Goal: Task Accomplishment & Management: Use online tool/utility

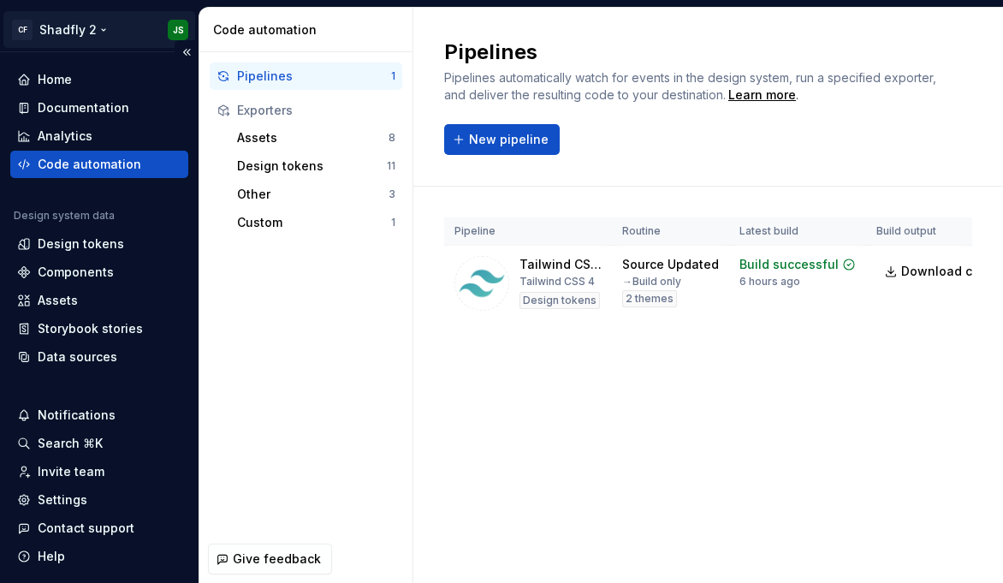
click at [50, 26] on html "CF Shadfly 2 JS Home Documentation Analytics Code automation Design system data…" at bounding box center [501, 291] width 1003 height 583
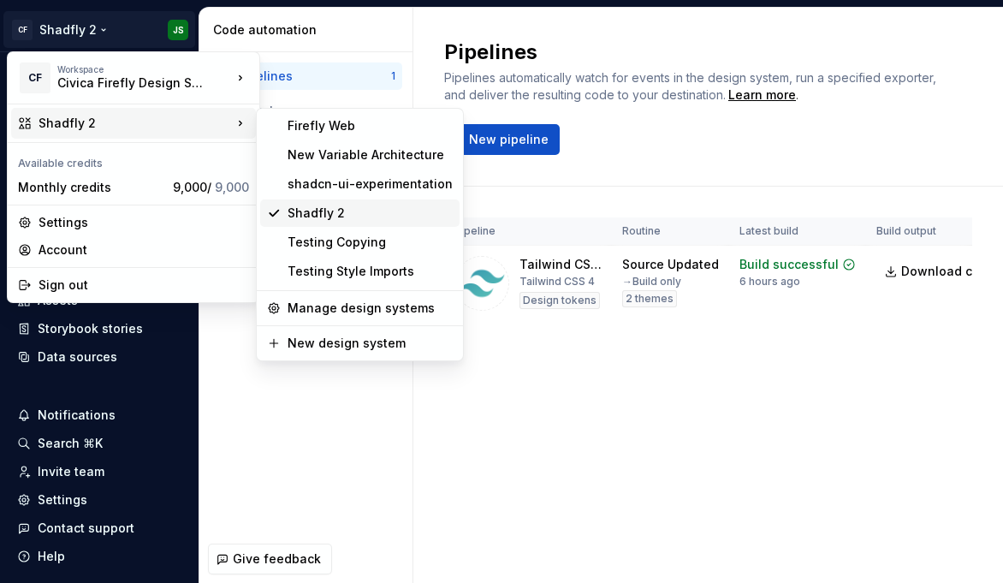
click at [338, 208] on div "Shadfly 2" at bounding box center [370, 213] width 165 height 17
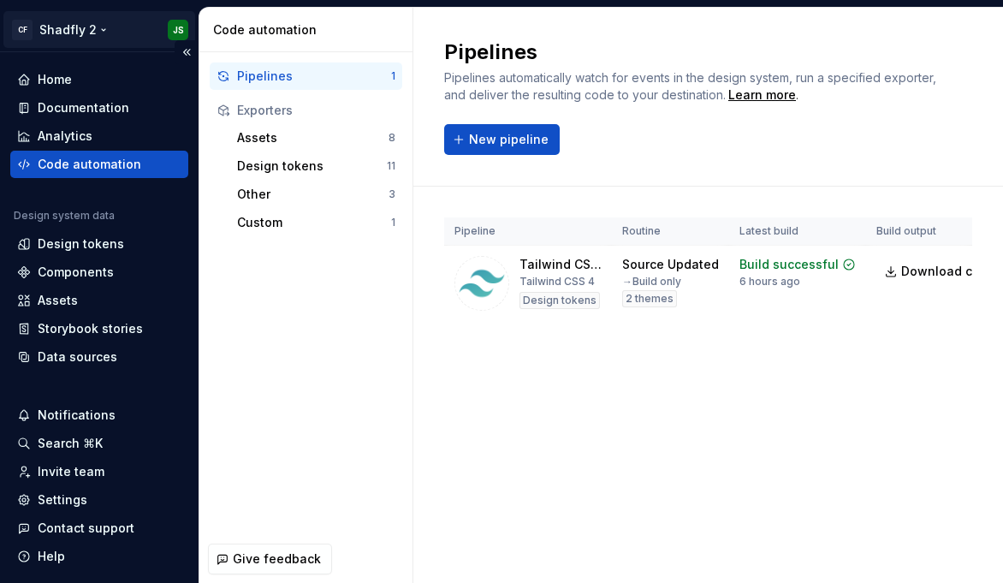
click at [86, 27] on html "CF Shadfly 2 JS Home Documentation Analytics Code automation Design system data…" at bounding box center [501, 291] width 1003 height 583
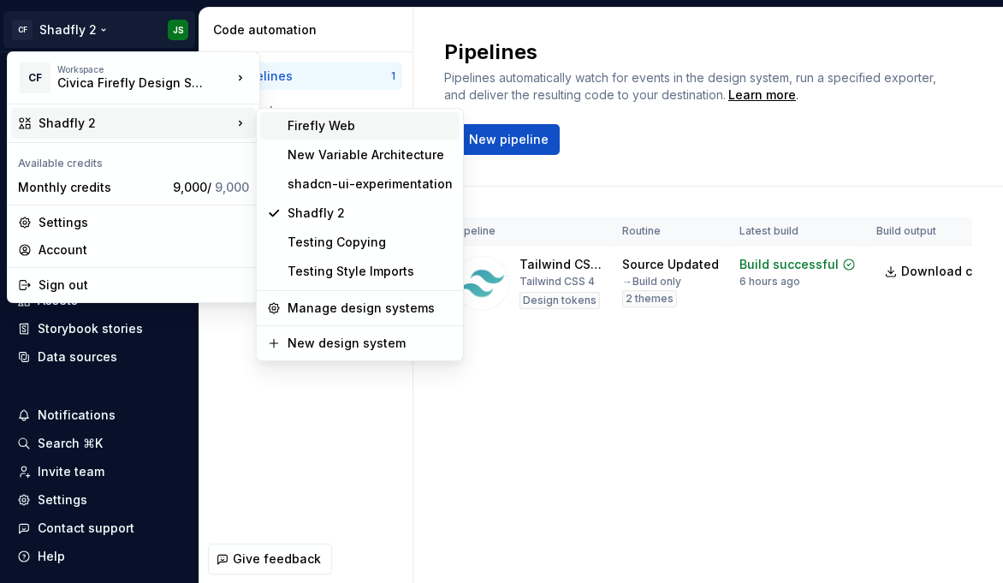
click at [347, 122] on div "Firefly Web" at bounding box center [370, 125] width 165 height 17
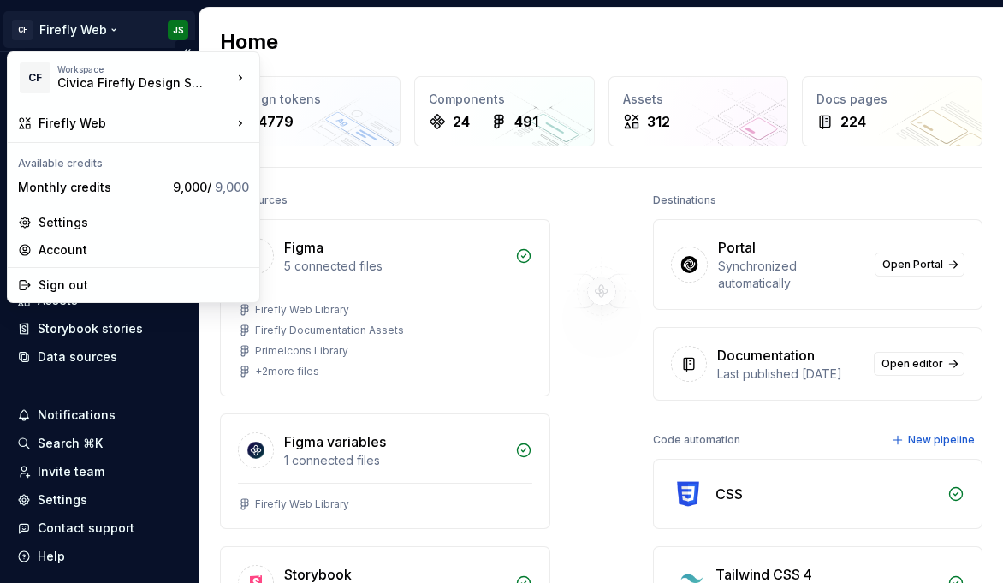
click at [120, 26] on html "CF Firefly Web JS Home Documentation Analytics Code automation Design system da…" at bounding box center [501, 291] width 1003 height 583
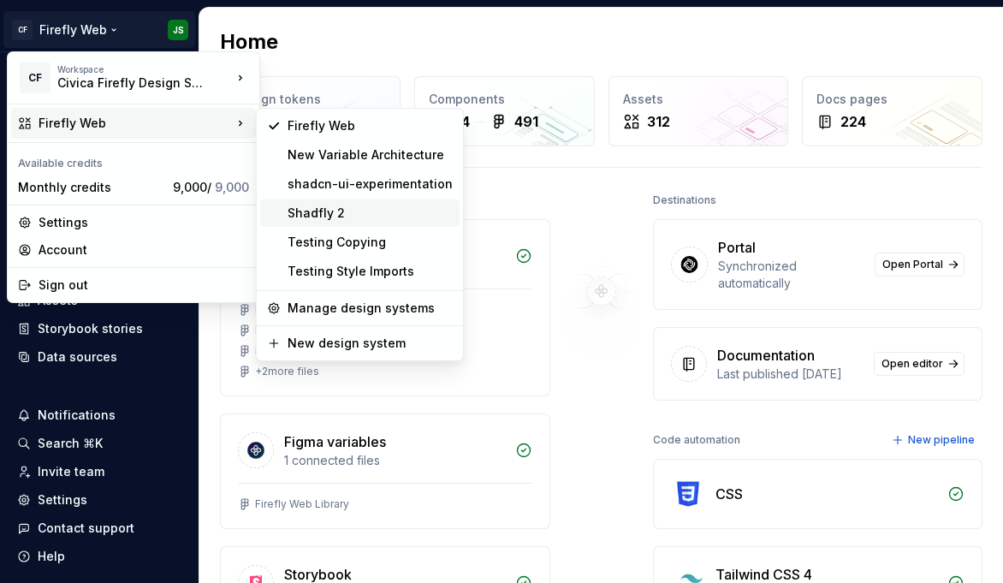
click at [365, 215] on div "Shadfly 2" at bounding box center [370, 213] width 165 height 17
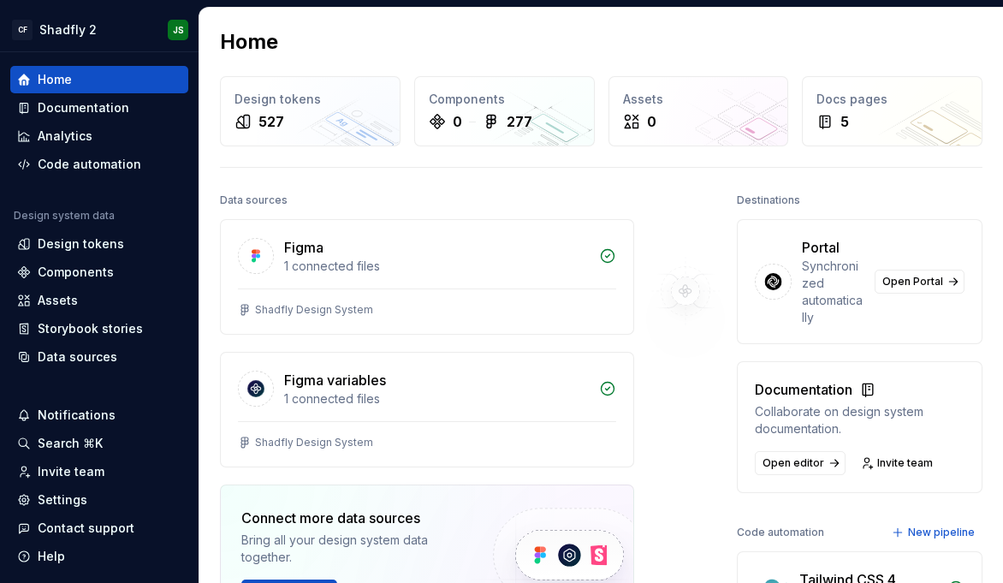
click at [355, 57] on div "Home Design tokens 527 Components 0 277 Assets 0 Docs pages 5 Data sources Figm…" at bounding box center [601, 404] width 804 height 793
click at [87, 30] on html "CF Shadfly 2 JS Home Documentation Analytics Code automation Design system data…" at bounding box center [501, 291] width 1003 height 583
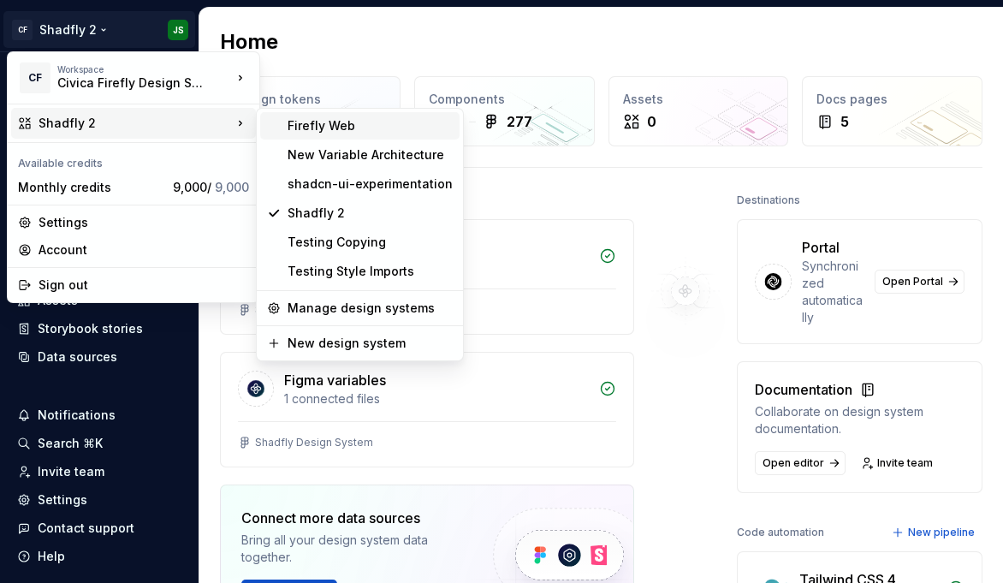
click at [368, 128] on div "Firefly Web" at bounding box center [370, 125] width 165 height 17
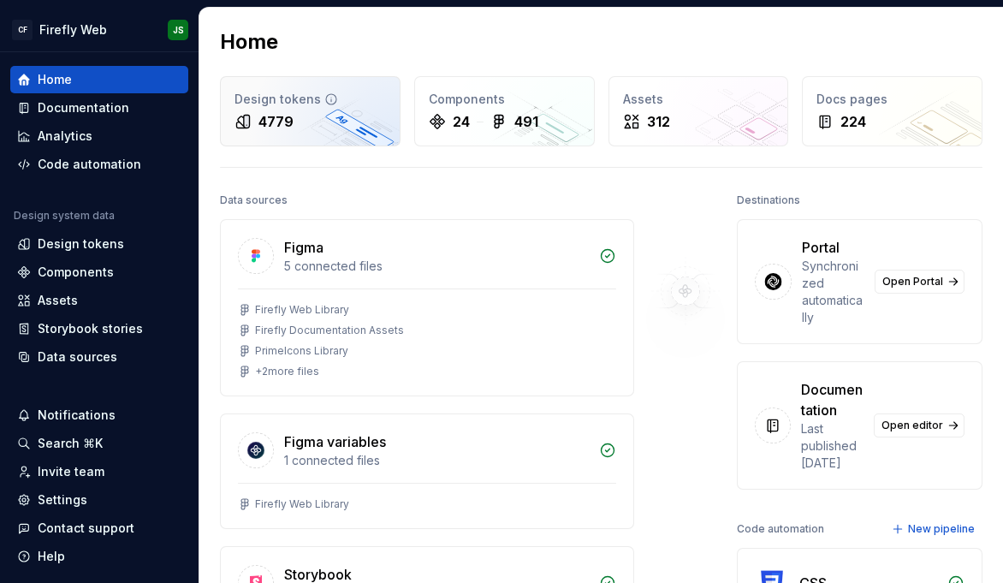
click at [337, 112] on div "4779" at bounding box center [311, 121] width 152 height 21
click at [318, 117] on div "4779" at bounding box center [311, 121] width 152 height 21
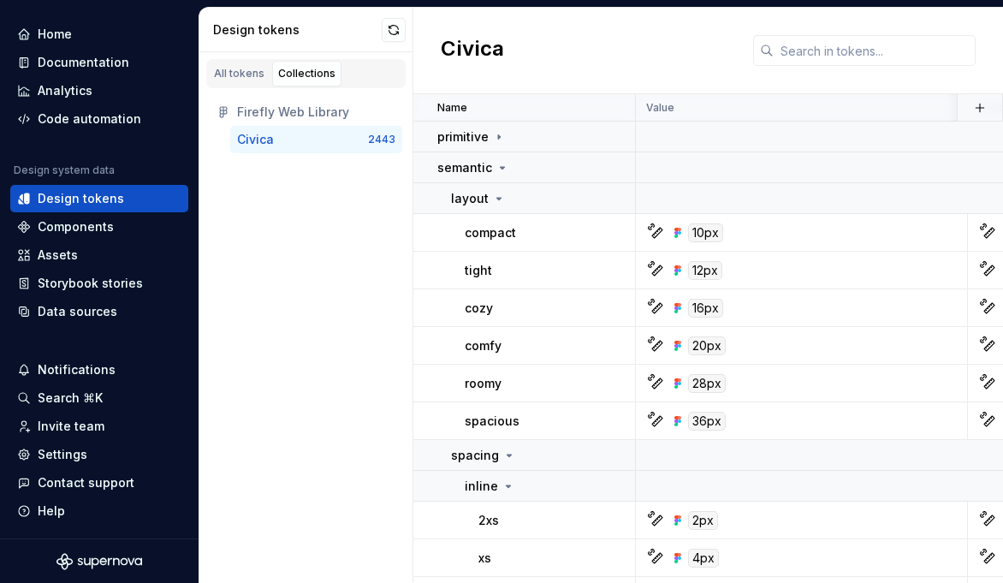
scroll to position [46, 0]
click at [81, 464] on div "Settings" at bounding box center [99, 453] width 178 height 27
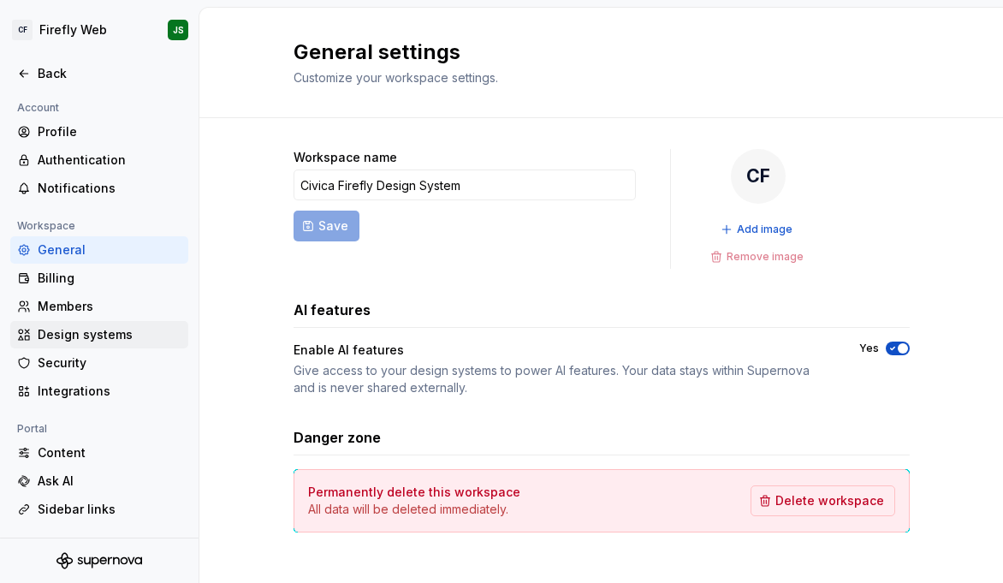
click at [111, 330] on div "Design systems" at bounding box center [110, 334] width 144 height 17
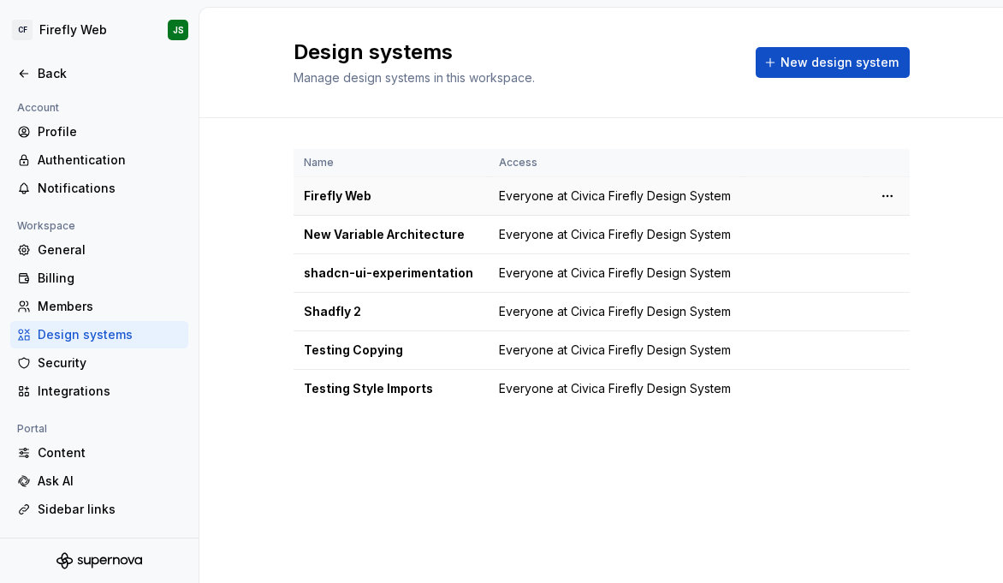
click at [373, 199] on div "Firefly Web" at bounding box center [391, 195] width 175 height 17
click at [360, 312] on div "Shadfly 2" at bounding box center [391, 311] width 175 height 17
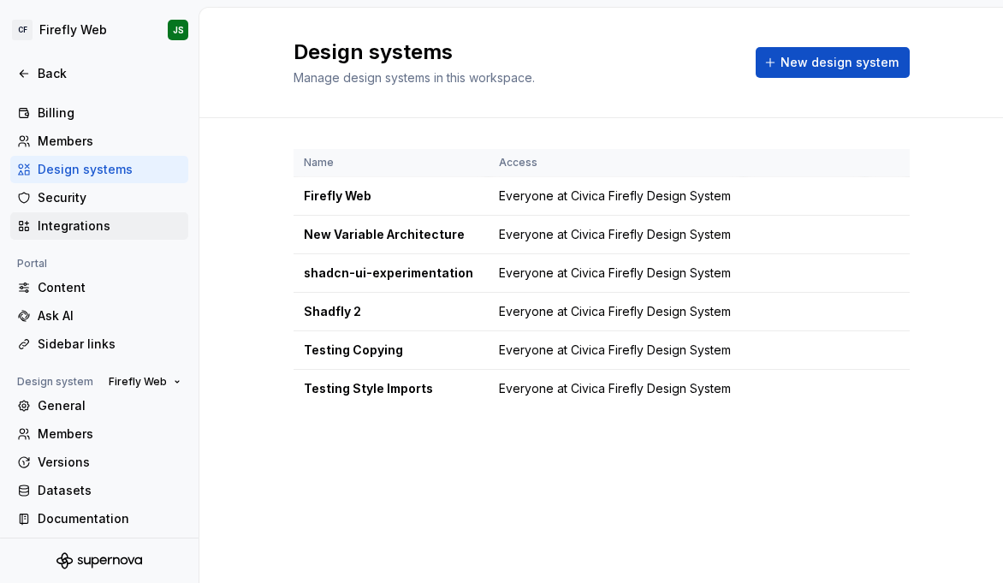
scroll to position [170, 0]
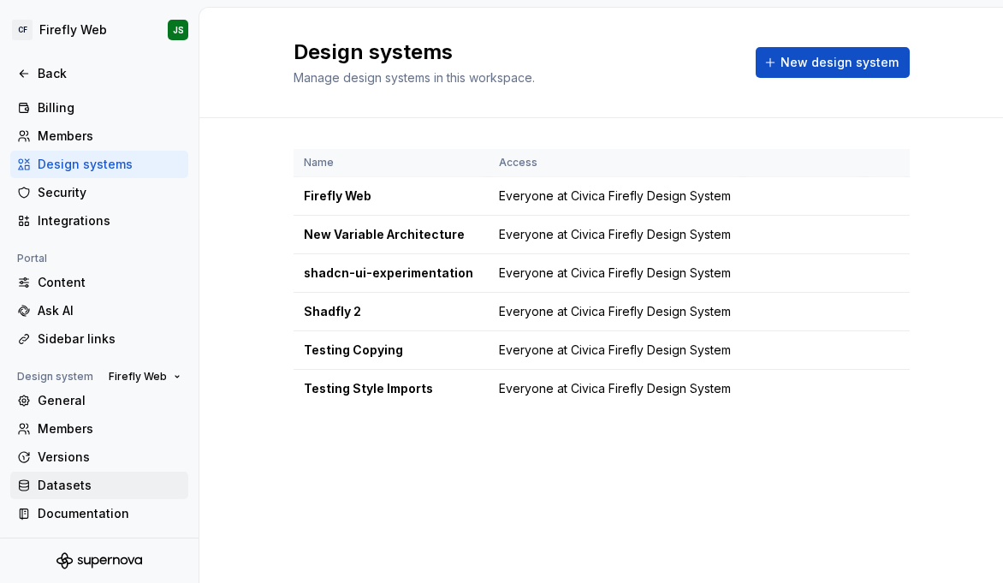
click at [86, 482] on div "Datasets" at bounding box center [110, 485] width 144 height 17
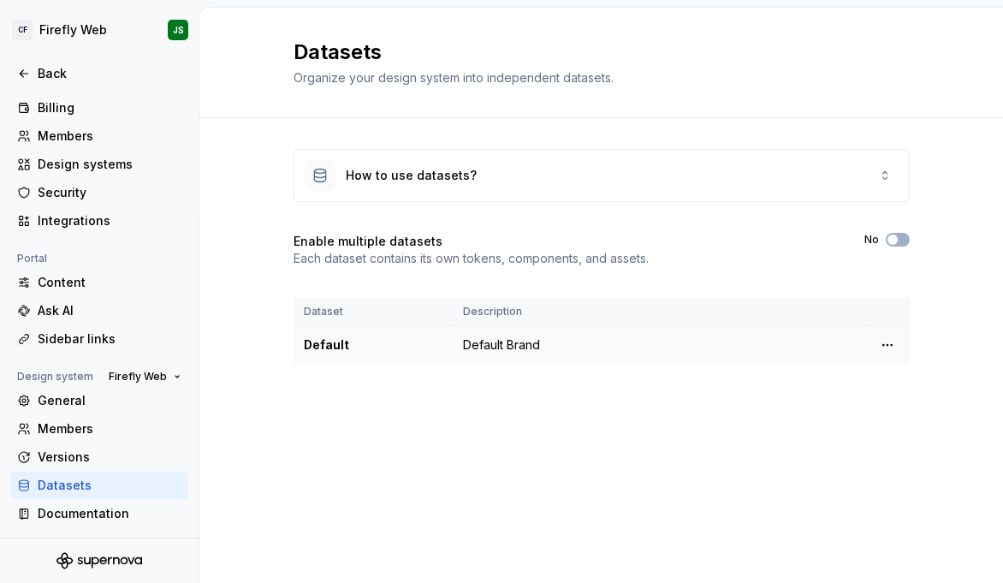
click at [489, 339] on td "Default Brand" at bounding box center [659, 345] width 413 height 39
click at [305, 342] on div "Default" at bounding box center [373, 344] width 139 height 17
drag, startPoint x: 348, startPoint y: 342, endPoint x: 375, endPoint y: 342, distance: 27.4
click at [347, 342] on div "Default" at bounding box center [373, 344] width 139 height 17
click at [614, 336] on td "Default Brand" at bounding box center [659, 345] width 413 height 39
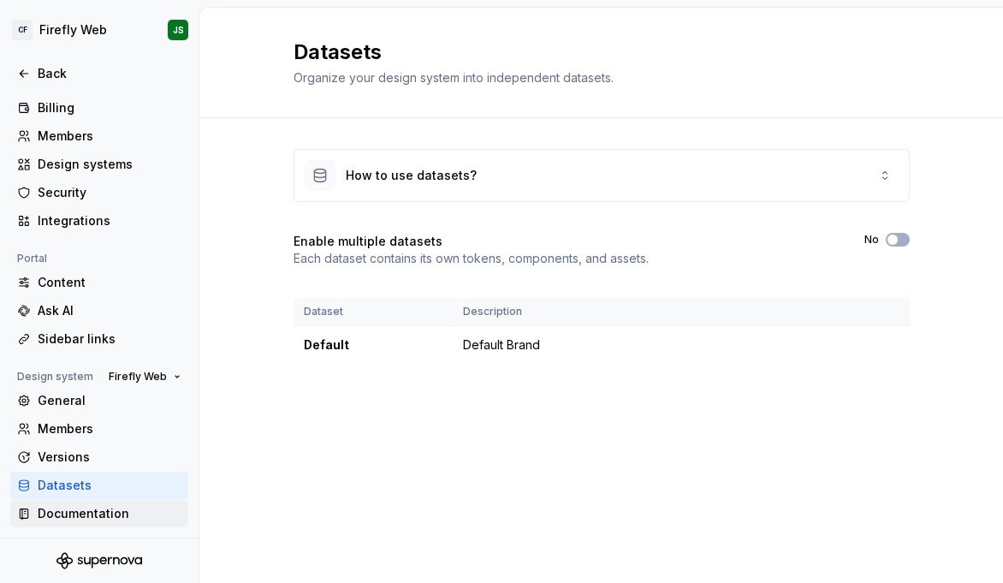
click at [97, 505] on div "Documentation" at bounding box center [110, 513] width 144 height 17
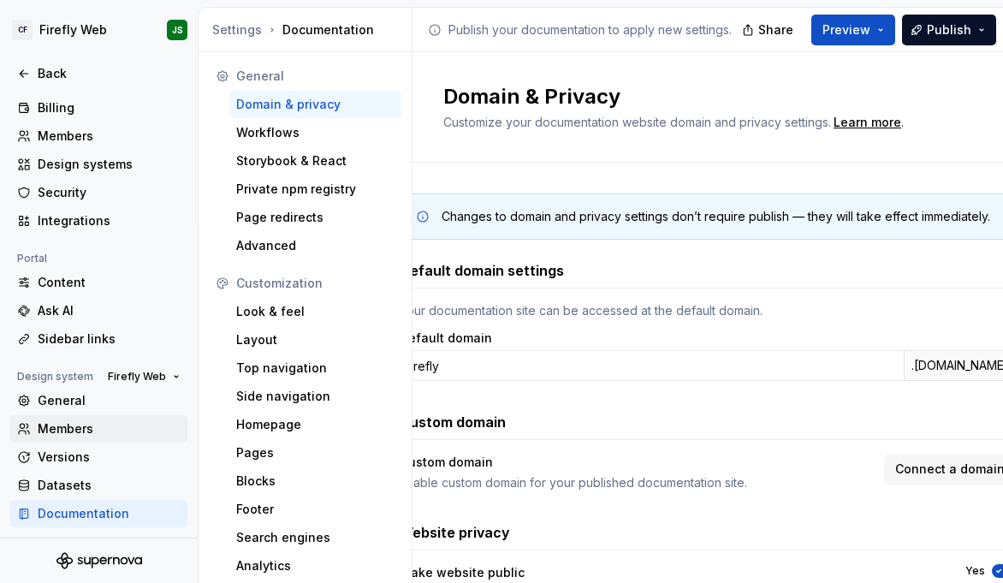
click at [95, 432] on div "Members" at bounding box center [109, 428] width 143 height 17
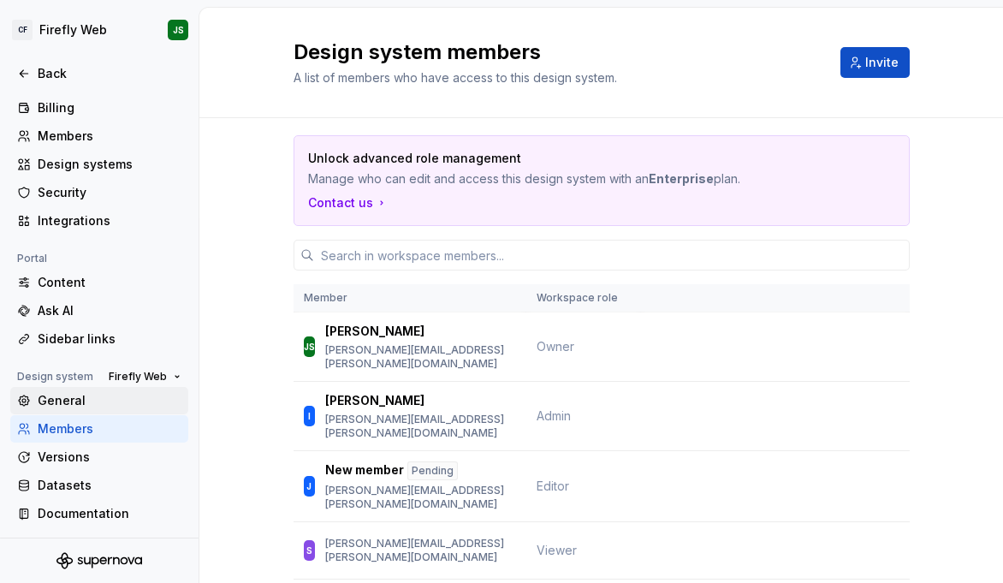
click at [91, 396] on div "General" at bounding box center [110, 400] width 144 height 17
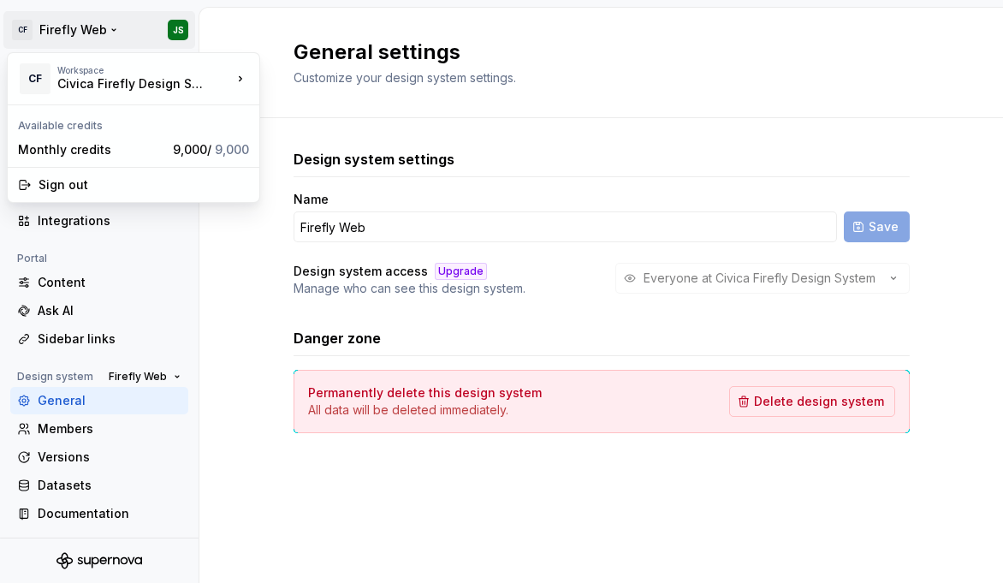
click at [74, 34] on html "CF Firefly Web JS Back Account Profile Authentication Notifications Workspace G…" at bounding box center [501, 291] width 1003 height 583
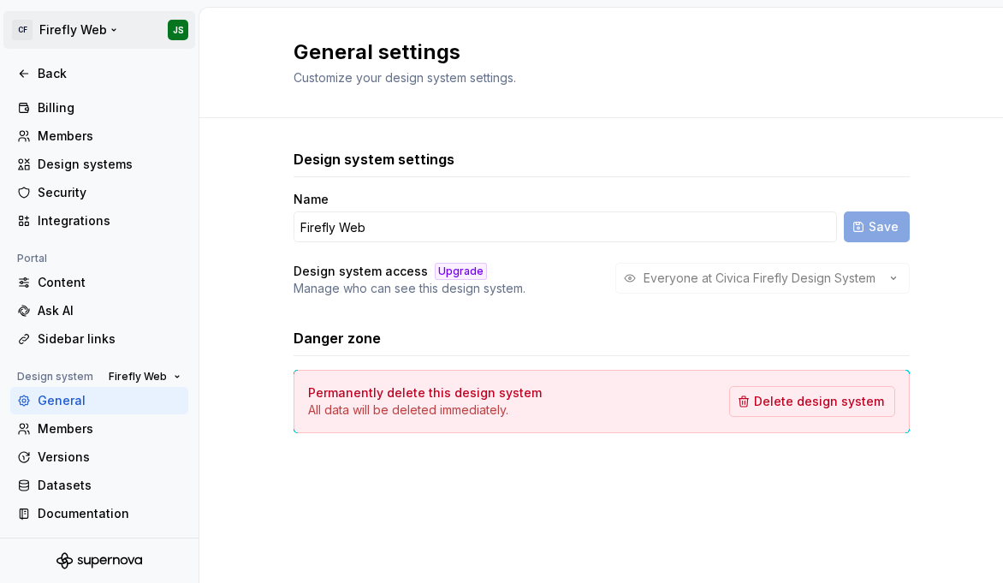
click at [62, 32] on html "CF Firefly Web JS Back Account Profile Authentication Notifications Workspace G…" at bounding box center [501, 291] width 1003 height 583
click at [110, 31] on html "CF Firefly Web JS Back Account Profile Authentication Notifications Workspace G…" at bounding box center [501, 291] width 1003 height 583
drag, startPoint x: 68, startPoint y: 31, endPoint x: 39, endPoint y: 33, distance: 29.2
click at [66, 31] on html "CF Firefly Web JS Back Account Profile Authentication Notifications Workspace G…" at bounding box center [501, 291] width 1003 height 583
click at [14, 83] on div "Back" at bounding box center [99, 73] width 178 height 27
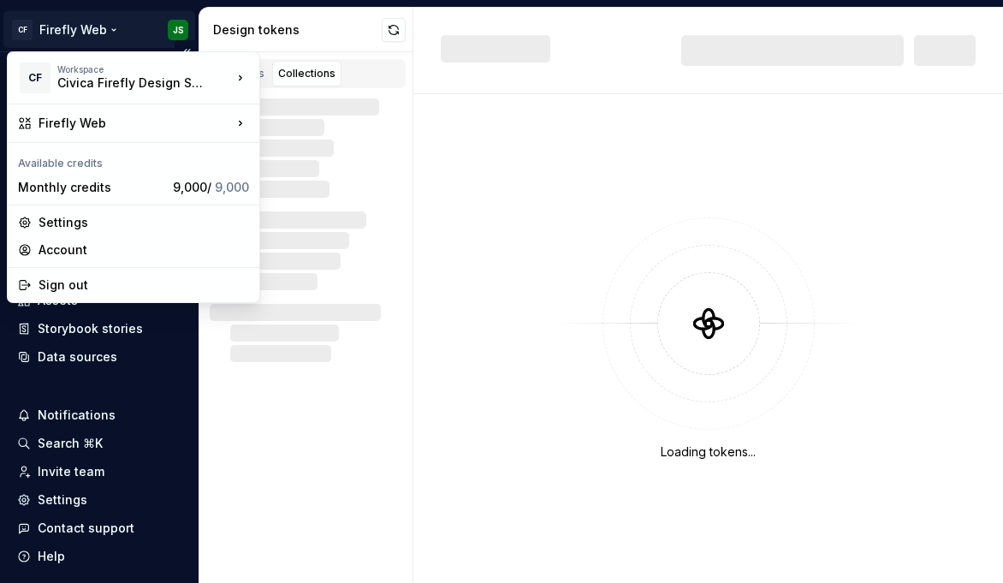
click at [94, 20] on html "CF Firefly Web JS Home Documentation Analytics Code automation Design system da…" at bounding box center [501, 291] width 1003 height 583
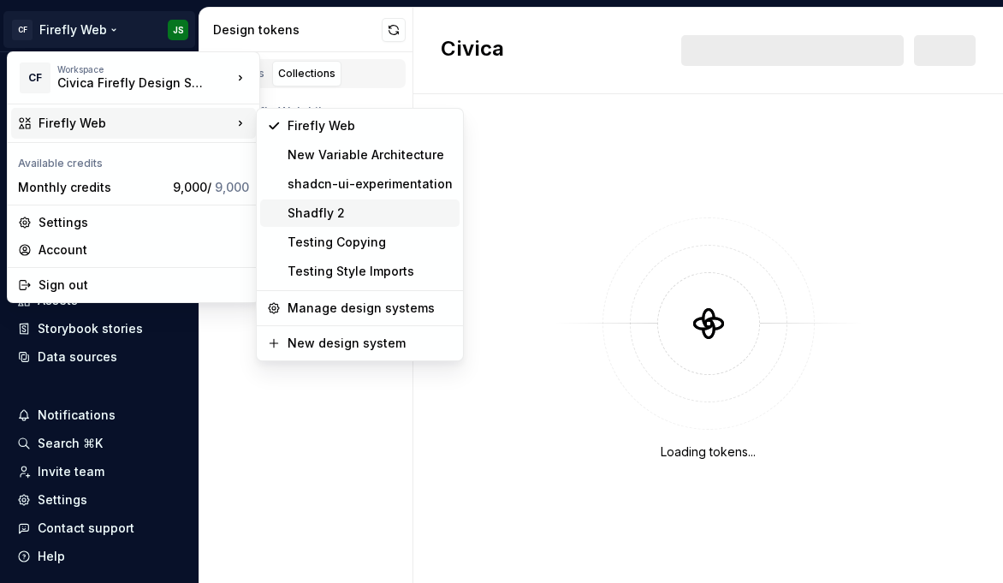
click at [374, 212] on div "Shadfly 2" at bounding box center [370, 213] width 165 height 17
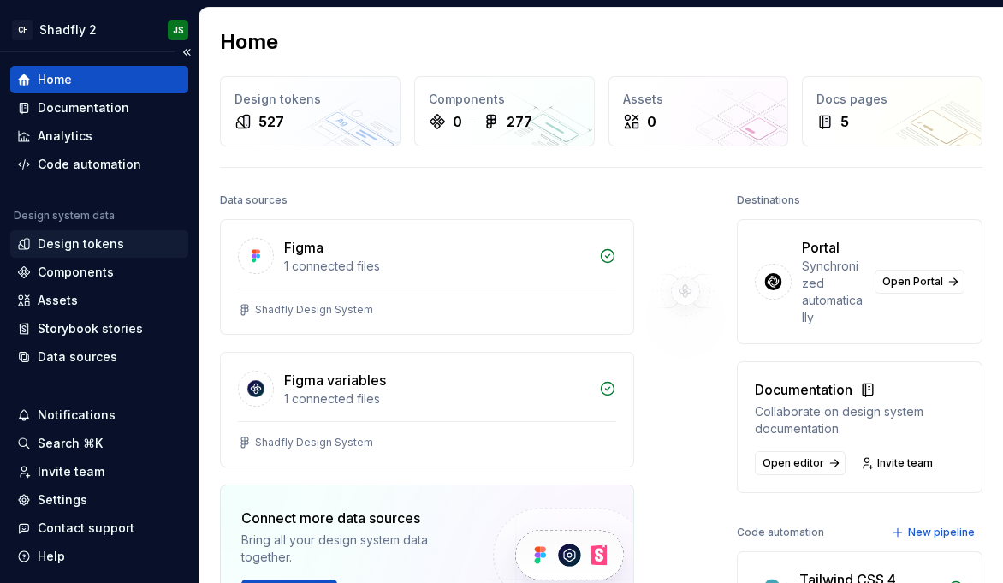
click at [92, 255] on div "Design tokens" at bounding box center [99, 243] width 178 height 27
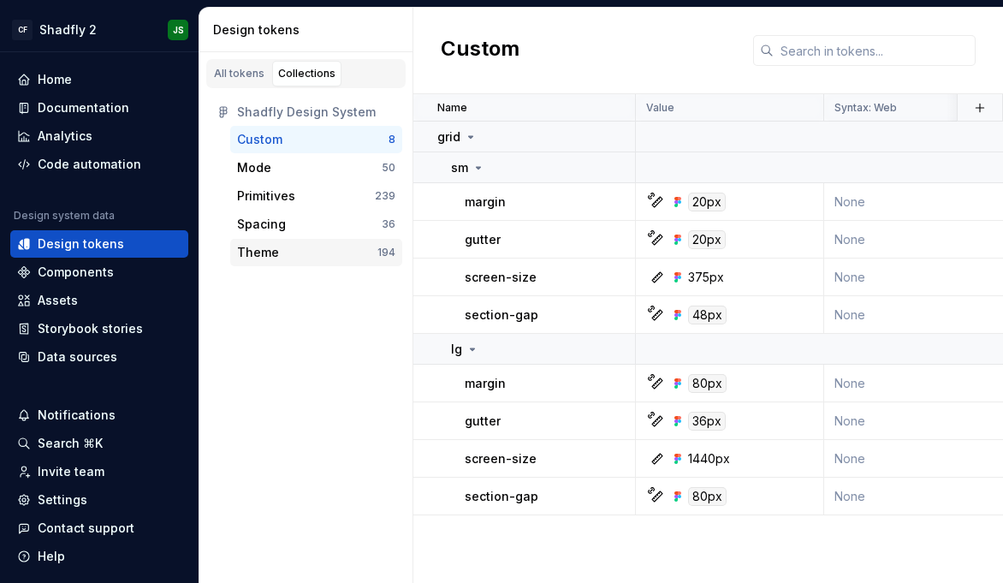
click at [301, 244] on div "Theme" at bounding box center [307, 252] width 140 height 17
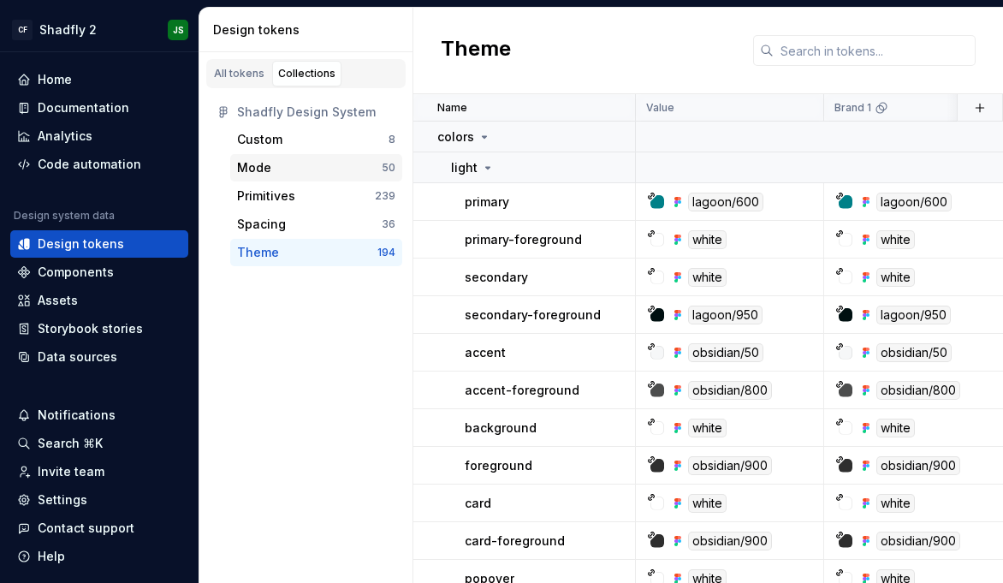
scroll to position [0, 1]
click at [305, 170] on div "Mode" at bounding box center [309, 167] width 145 height 17
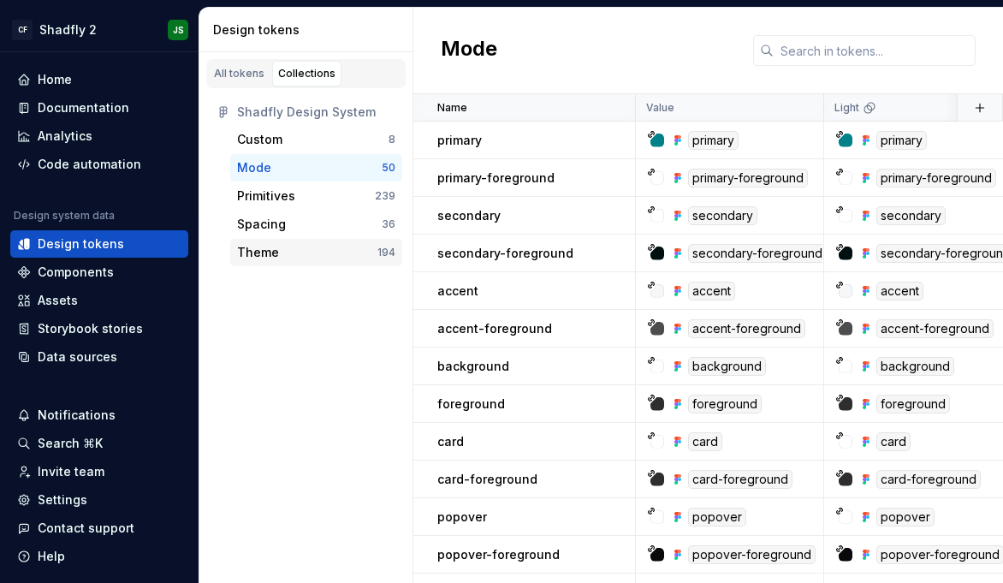
click at [307, 256] on div "Theme" at bounding box center [307, 252] width 140 height 17
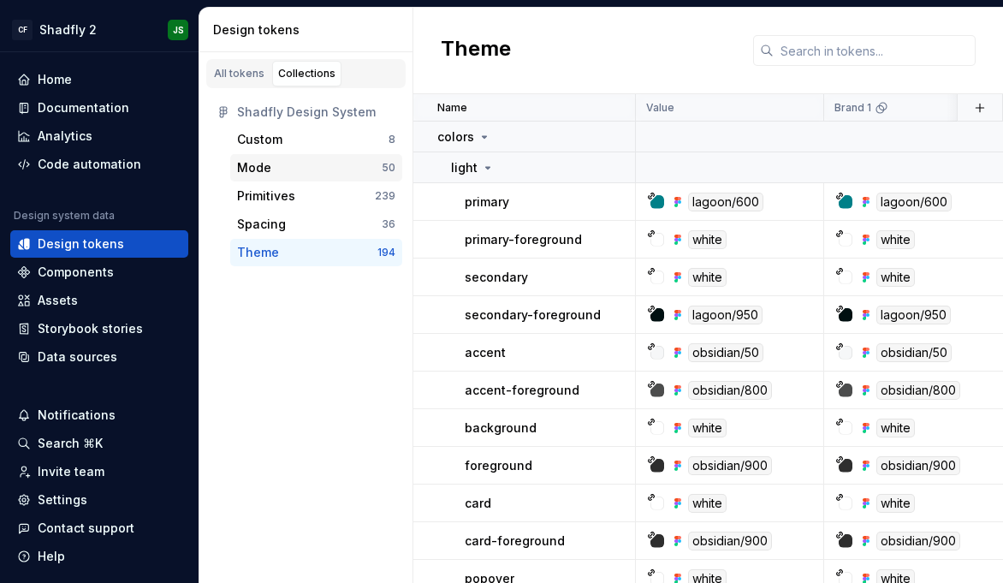
click at [265, 165] on div "Mode" at bounding box center [254, 167] width 34 height 17
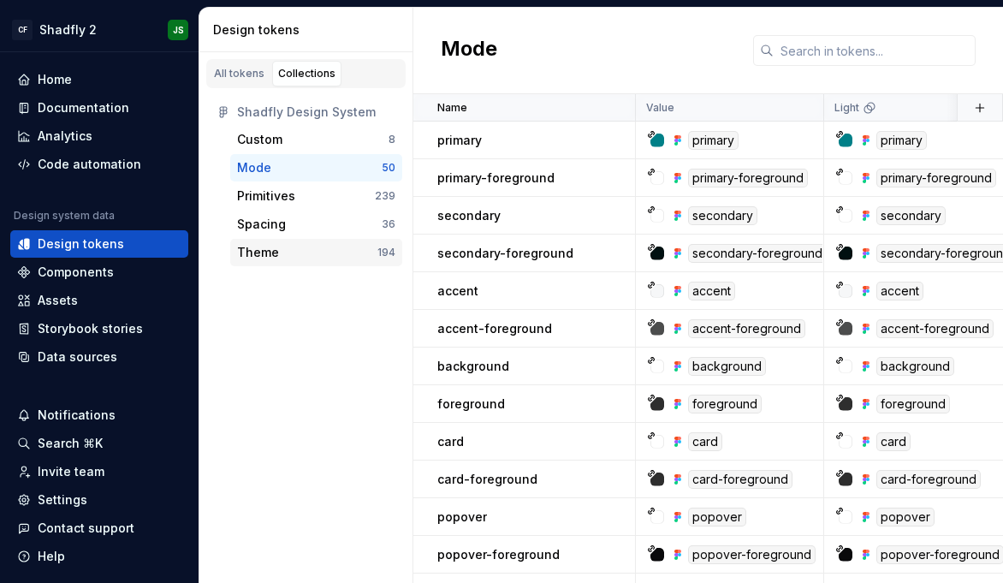
click at [247, 252] on div "Theme" at bounding box center [258, 252] width 42 height 17
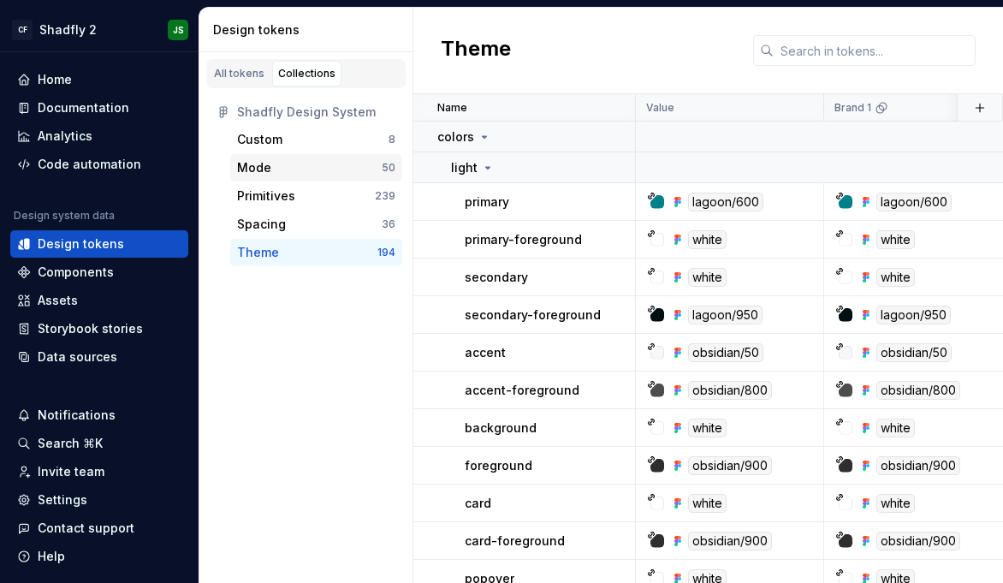
click at [290, 170] on div "Mode" at bounding box center [309, 167] width 145 height 17
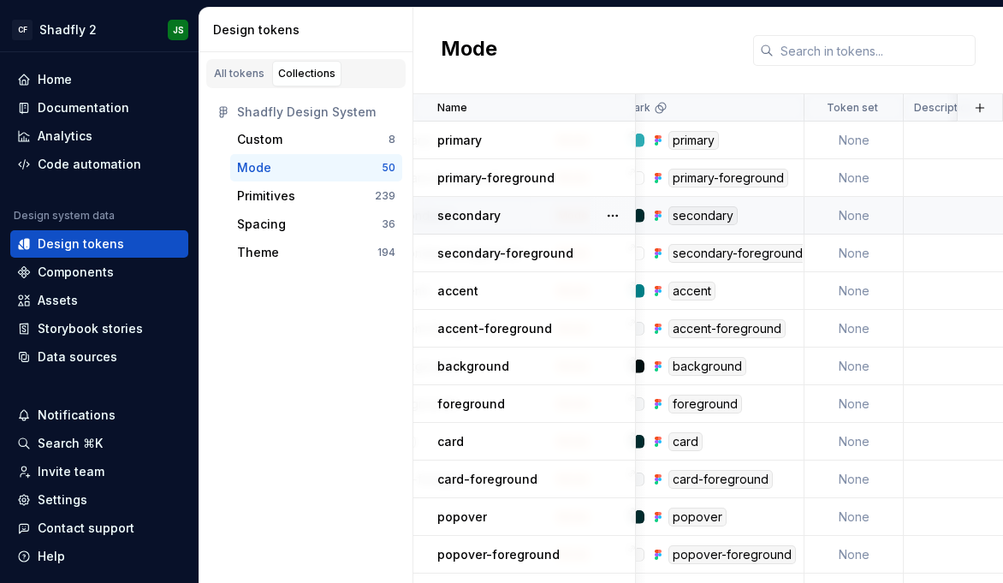
scroll to position [0, 671]
click at [73, 153] on div "Code automation" at bounding box center [99, 164] width 178 height 27
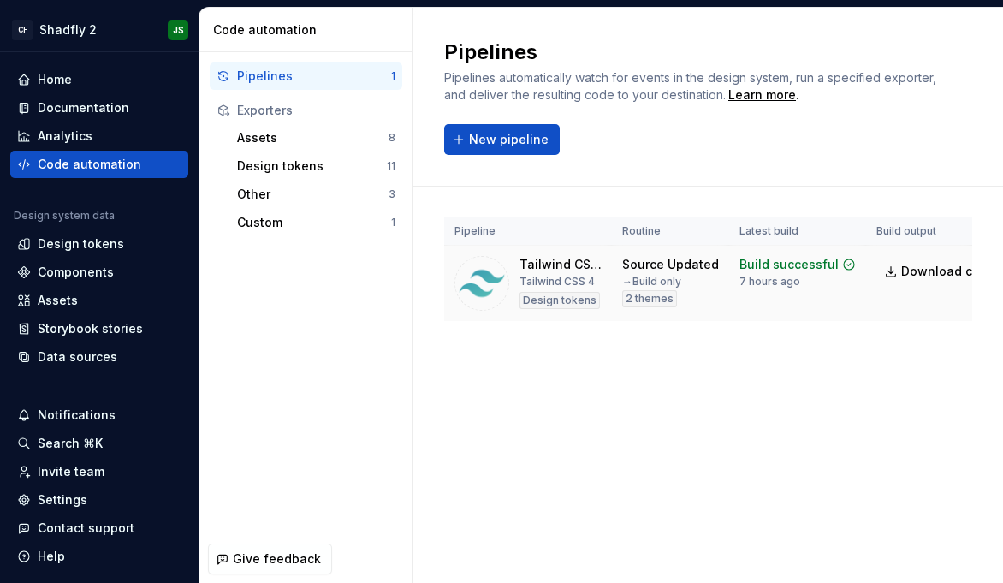
scroll to position [0, 146]
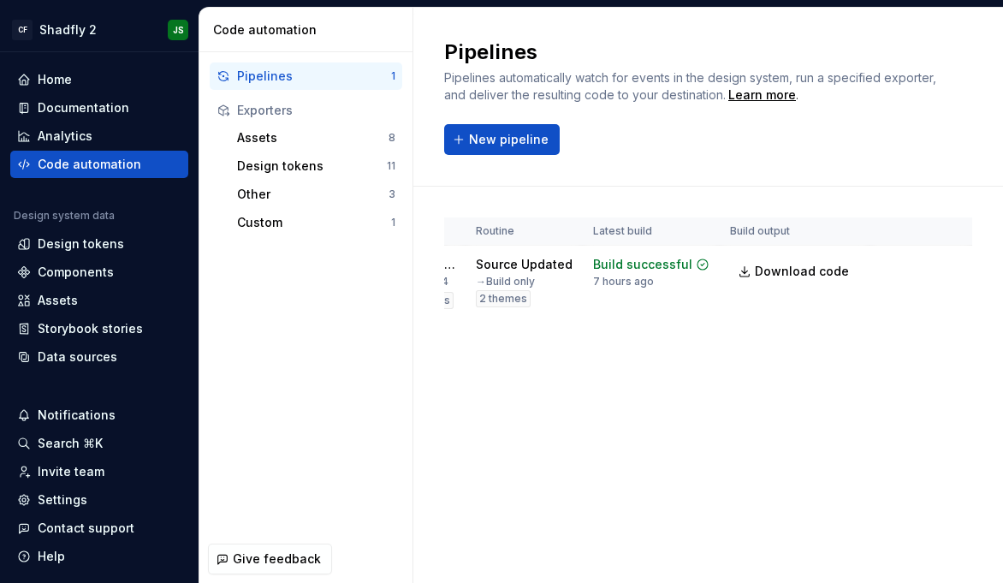
click at [941, 264] on html "CF Shadfly 2 JS Home Documentation Analytics Code automation Design system data…" at bounding box center [501, 291] width 1003 height 583
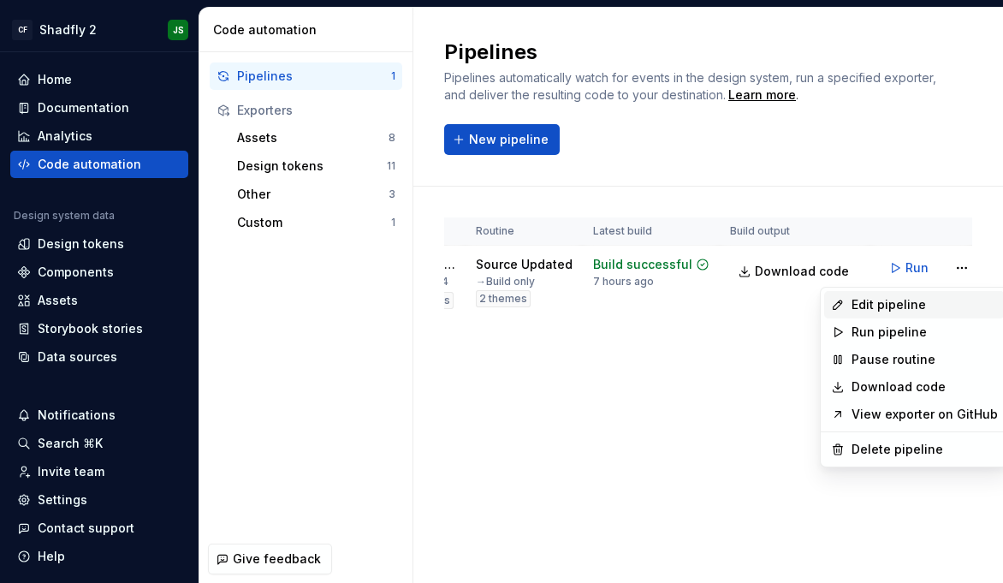
click at [920, 308] on div "Edit pipeline" at bounding box center [925, 304] width 146 height 17
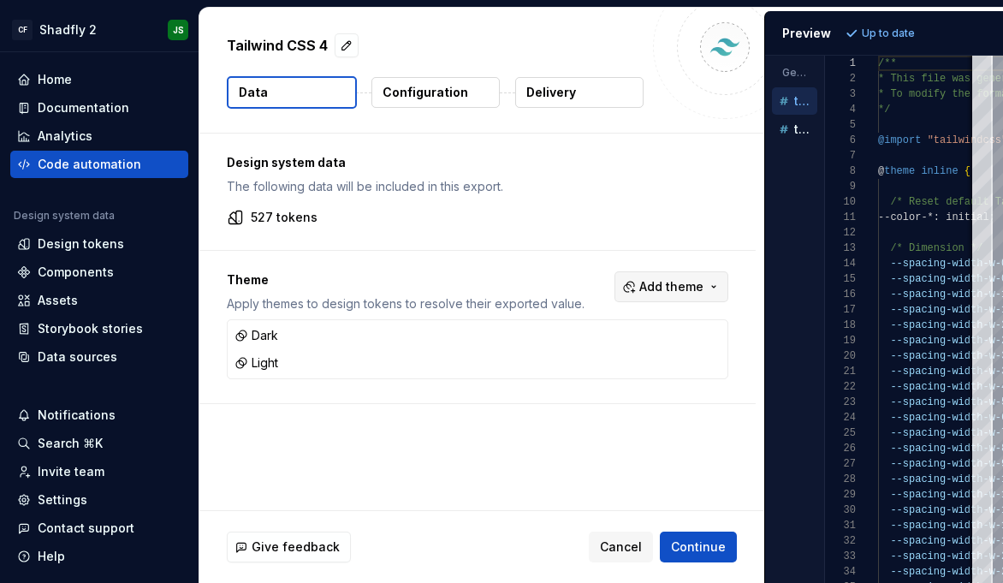
click at [697, 283] on span "Add theme" at bounding box center [672, 286] width 64 height 17
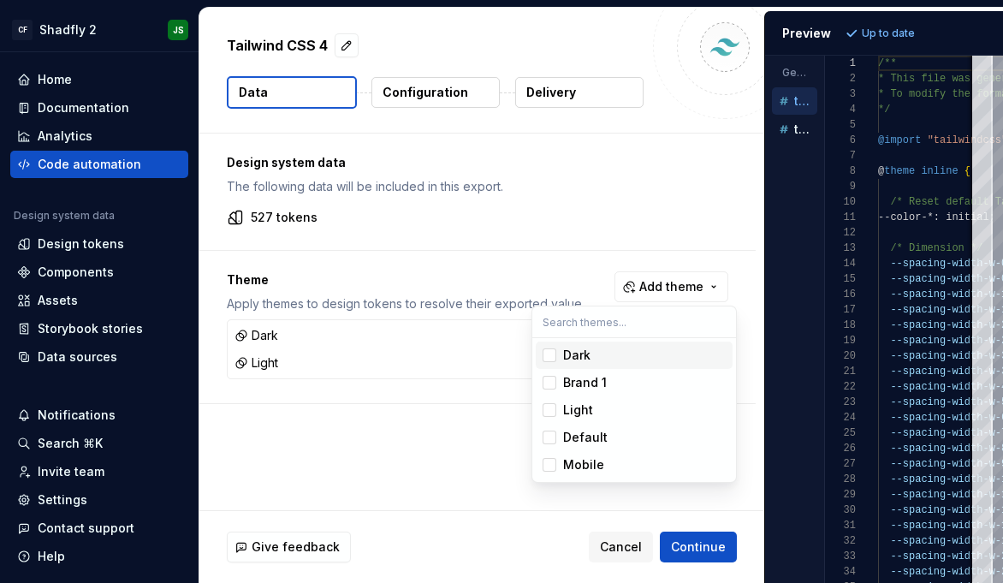
drag, startPoint x: 819, startPoint y: 272, endPoint x: 801, endPoint y: 273, distance: 18.9
click at [819, 272] on html "CF Shadfly 2 JS Home Documentation Analytics Code automation Design system data…" at bounding box center [501, 291] width 1003 height 583
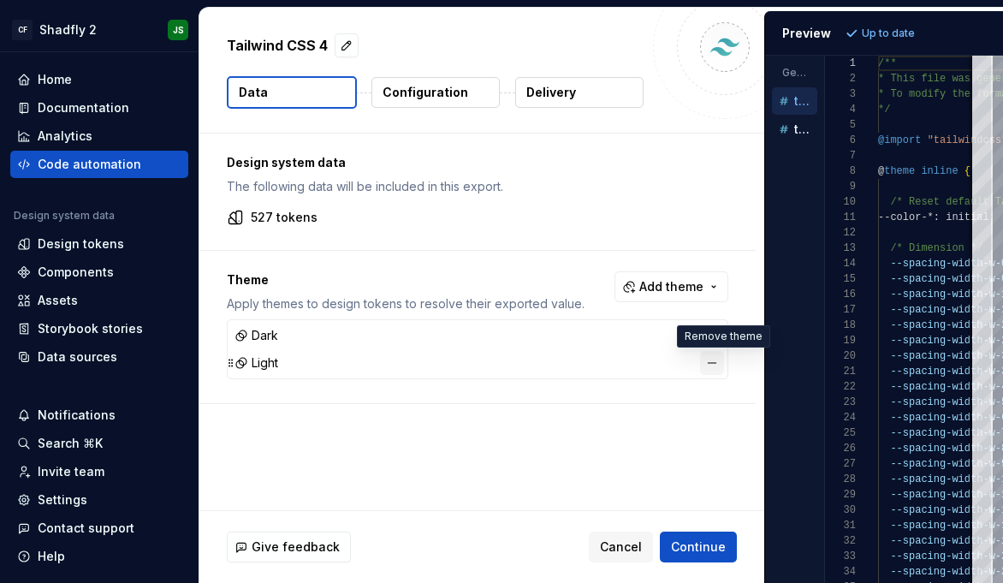
click at [722, 355] on button "button" at bounding box center [712, 363] width 24 height 24
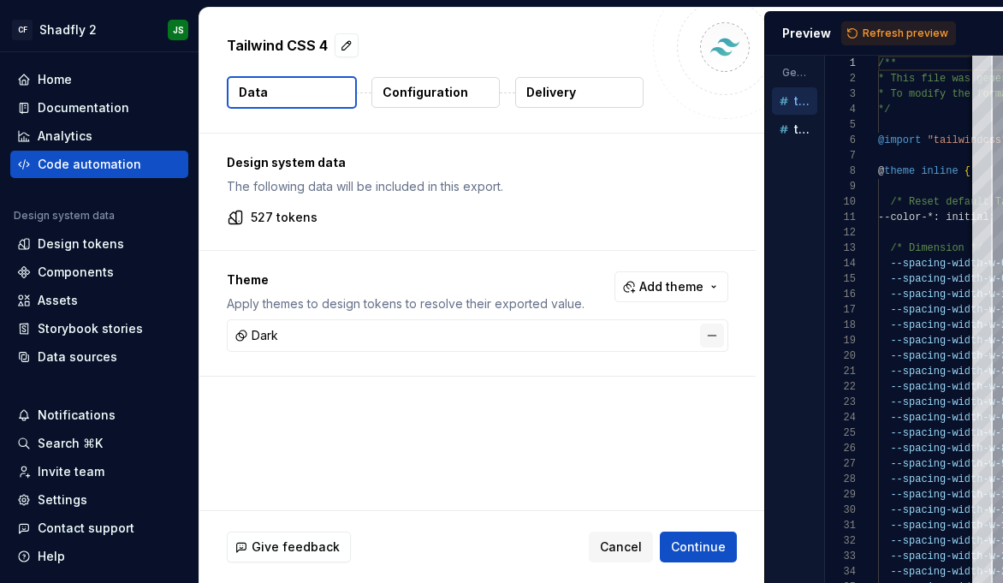
click at [721, 336] on button "button" at bounding box center [712, 336] width 24 height 24
click at [863, 23] on button "Refresh preview" at bounding box center [899, 33] width 115 height 24
drag, startPoint x: 762, startPoint y: 119, endPoint x: 645, endPoint y: 118, distance: 117.3
click at [641, 116] on div "Tailwind CSS 4 Data Configuration Delivery" at bounding box center [481, 70] width 565 height 125
drag, startPoint x: 764, startPoint y: 211, endPoint x: 767, endPoint y: 202, distance: 9.2
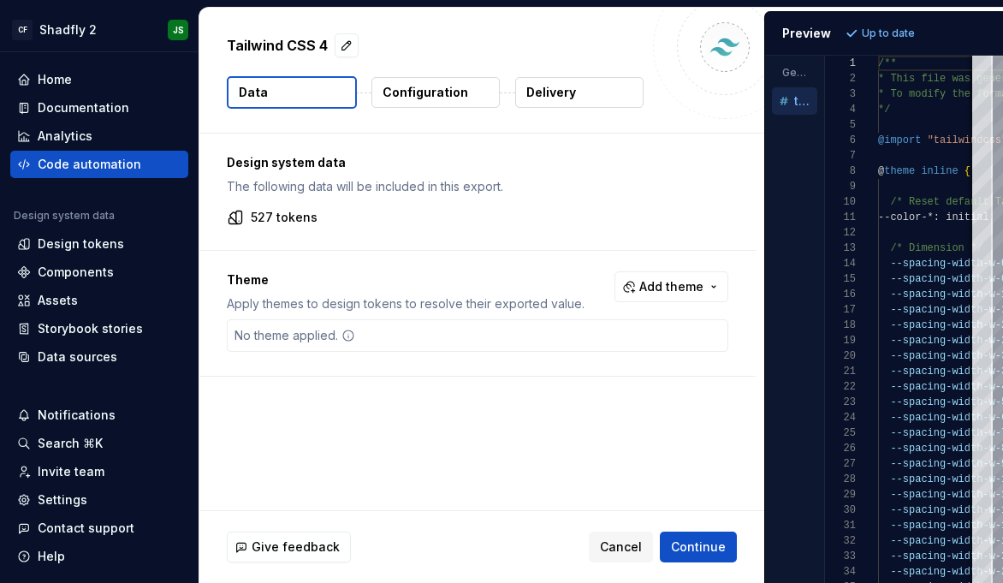
click at [616, 213] on div "Tailwind CSS 4 Data Configuration Delivery Design system data The following dat…" at bounding box center [601, 295] width 804 height 575
drag, startPoint x: 764, startPoint y: 203, endPoint x: 693, endPoint y: 205, distance: 71.1
click at [691, 206] on div "Design system data The following data will be included in this export. 527 toke…" at bounding box center [477, 192] width 557 height 116
drag, startPoint x: 738, startPoint y: 171, endPoint x: 620, endPoint y: 164, distance: 118.3
click at [620, 164] on div "Design system data The following data will be included in this export. 527 toke…" at bounding box center [477, 192] width 557 height 116
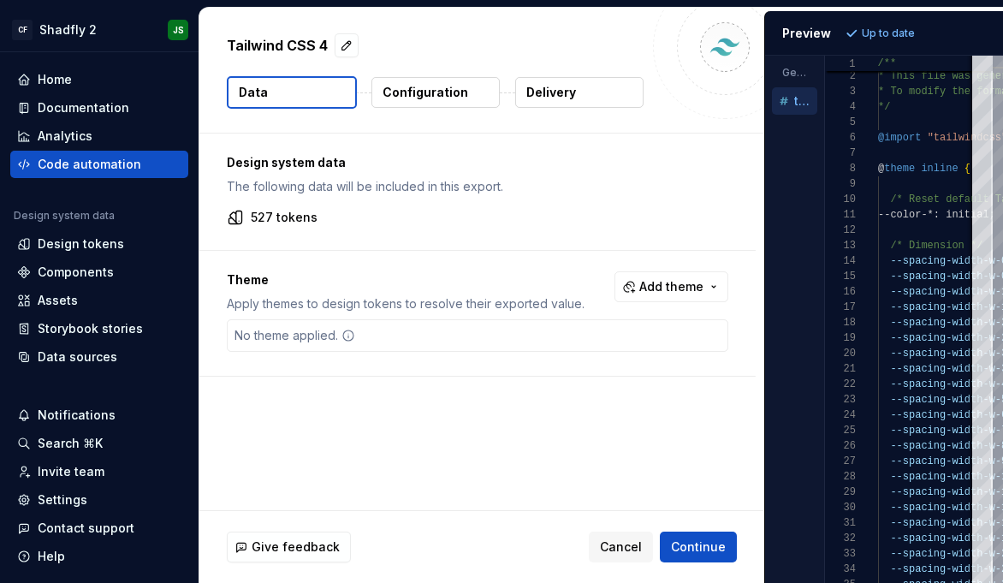
click at [428, 91] on p "Configuration" at bounding box center [426, 92] width 86 height 17
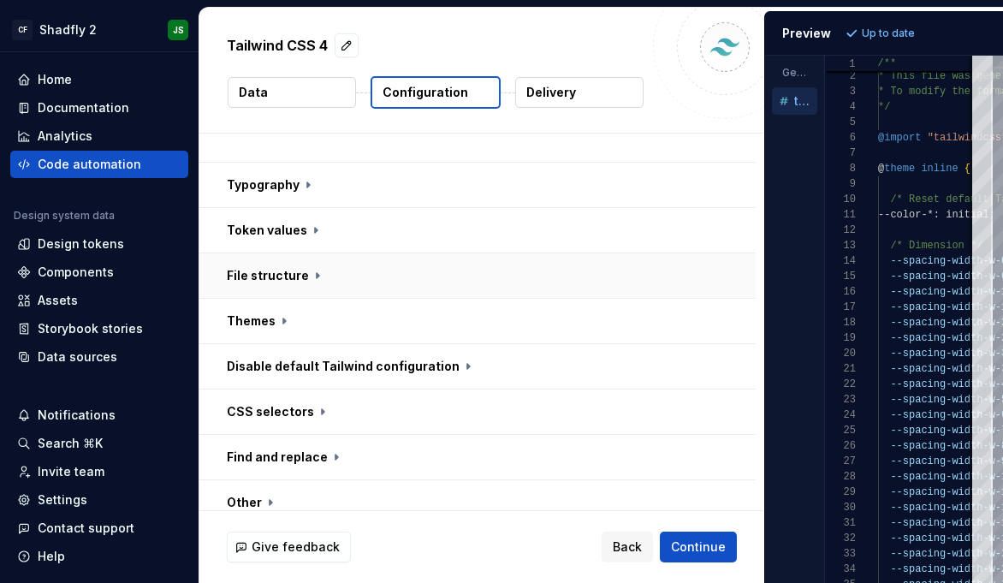
click at [584, 255] on button "button" at bounding box center [477, 275] width 557 height 45
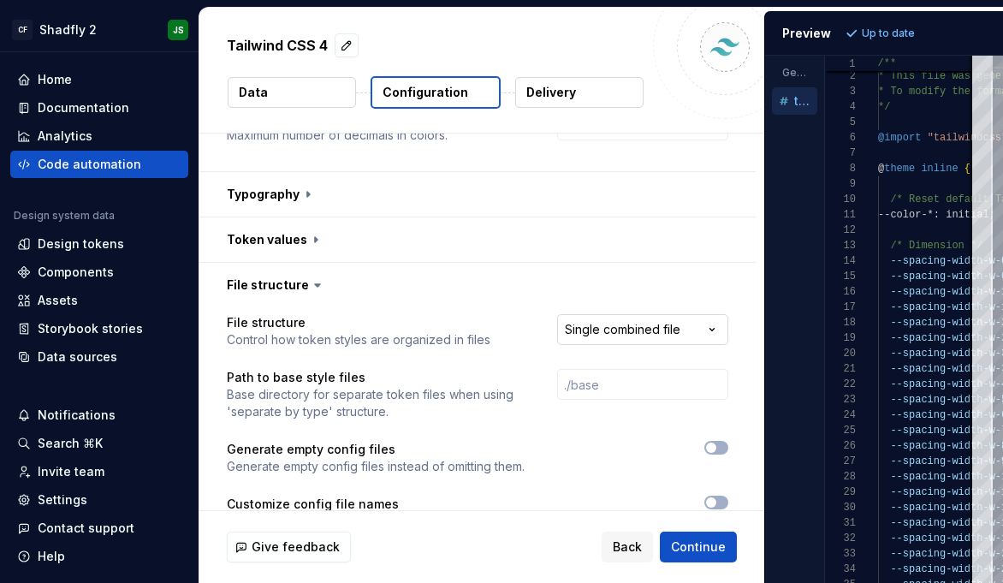
scroll to position [580, 0]
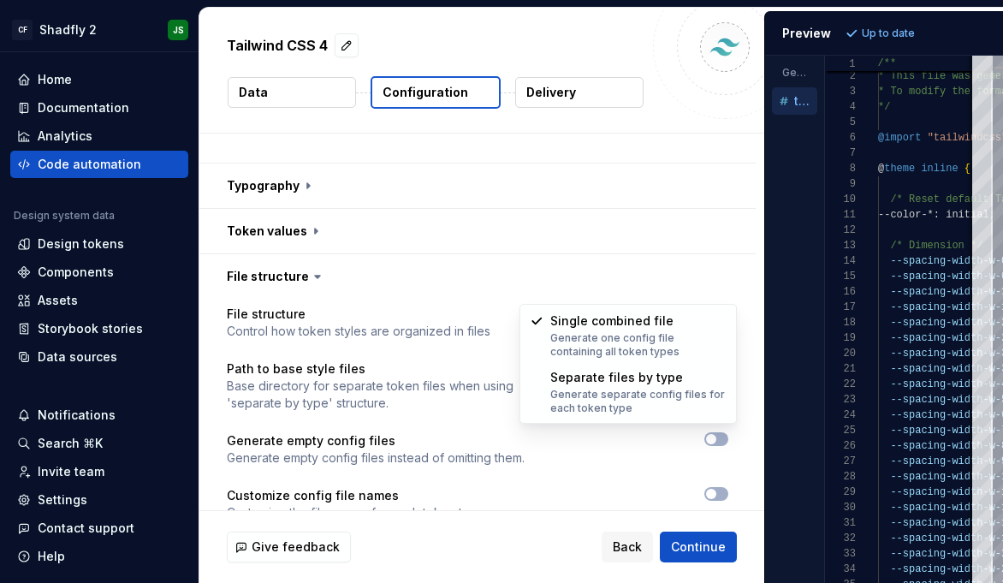
click at [682, 288] on html "**********" at bounding box center [501, 291] width 1003 height 583
click at [711, 231] on html "**********" at bounding box center [501, 291] width 1003 height 583
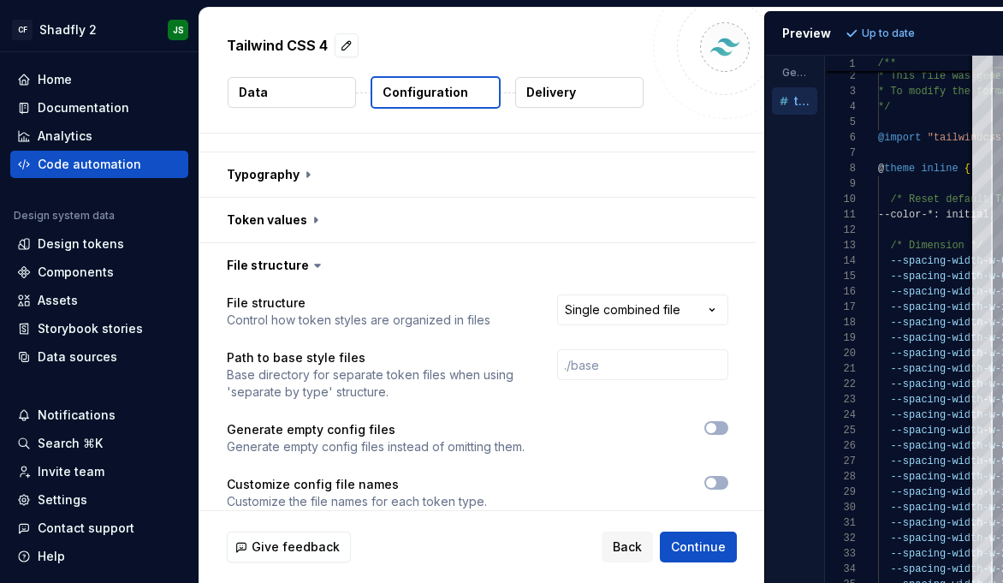
scroll to position [586, 0]
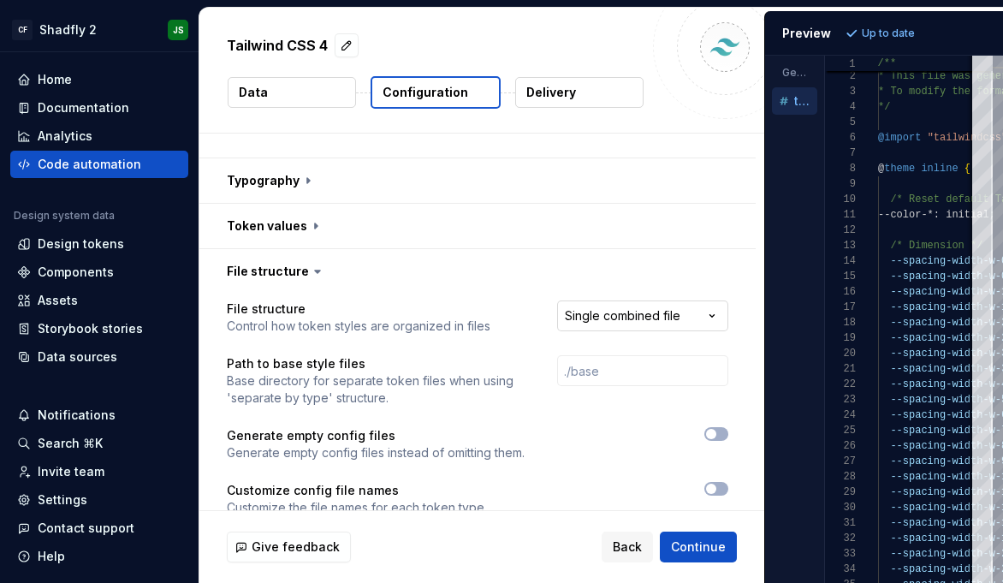
click at [694, 287] on html "**********" at bounding box center [501, 291] width 1003 height 583
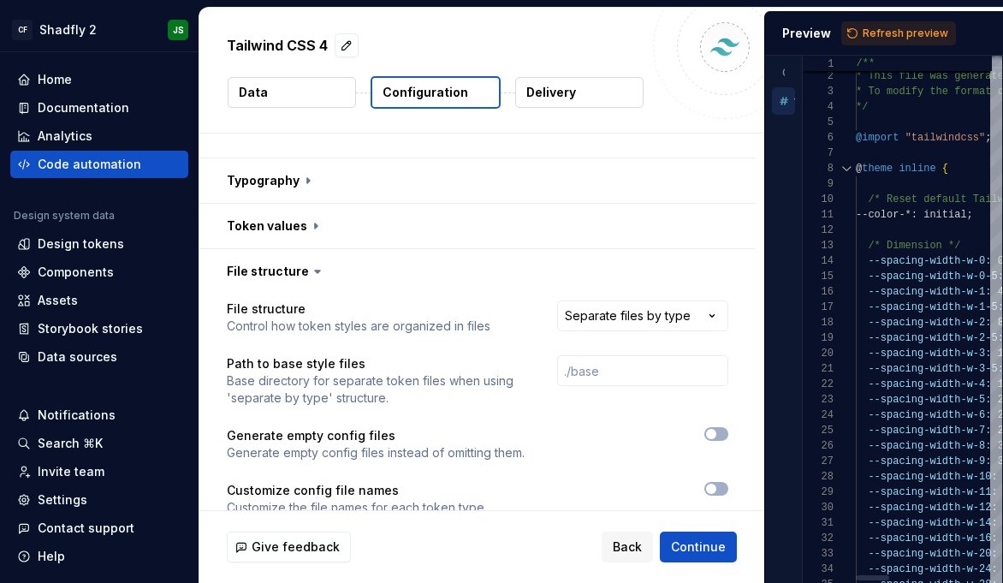
click at [602, 336] on div "**********" at bounding box center [601, 295] width 804 height 575
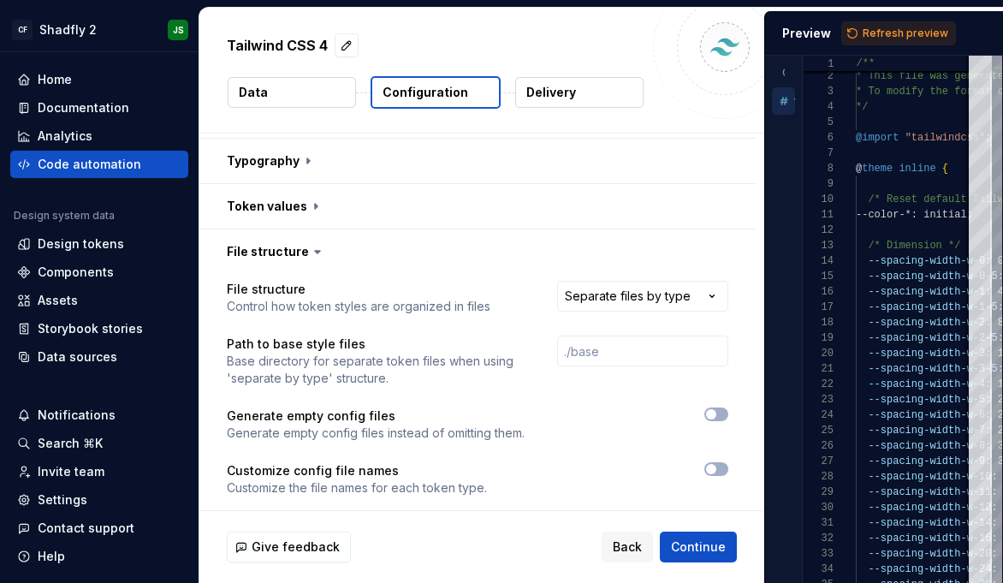
scroll to position [610, 0]
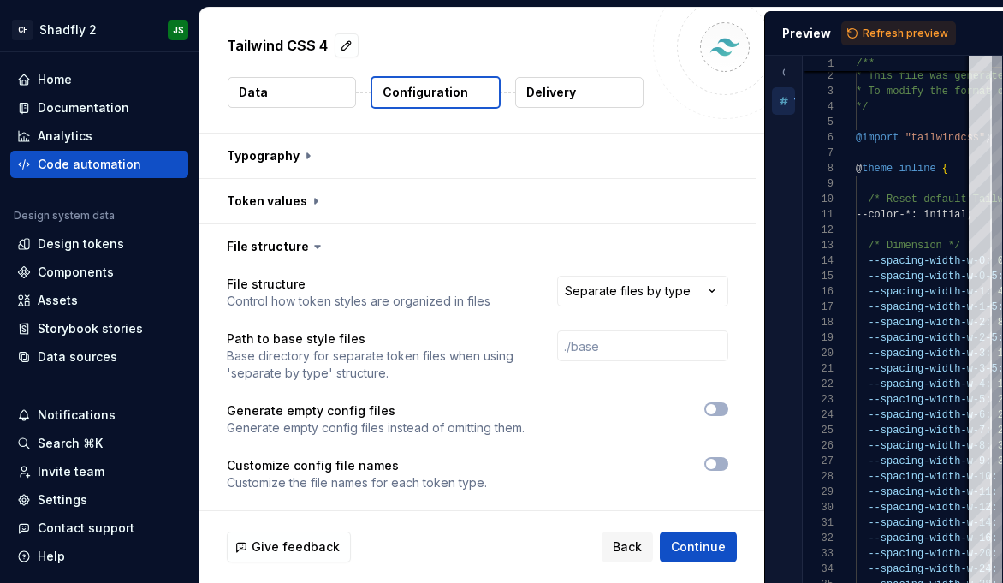
click at [884, 25] on button "Refresh preview" at bounding box center [899, 33] width 115 height 24
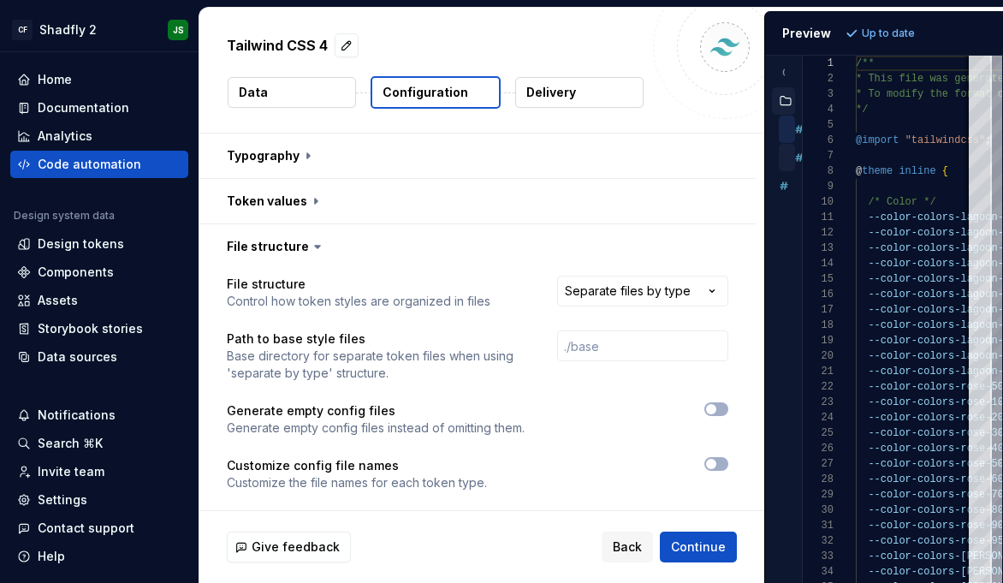
click at [801, 159] on div "Generated files Accessibility guide for tree . Navigate the tree with the arrow…" at bounding box center [884, 319] width 238 height 527
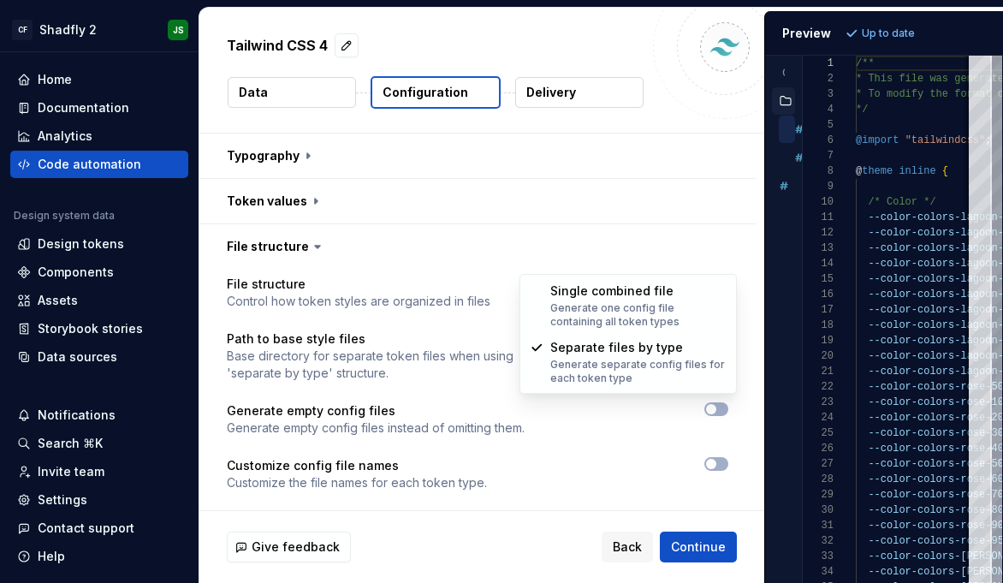
click at [680, 252] on html "**********" at bounding box center [501, 291] width 1003 height 583
select select "**********"
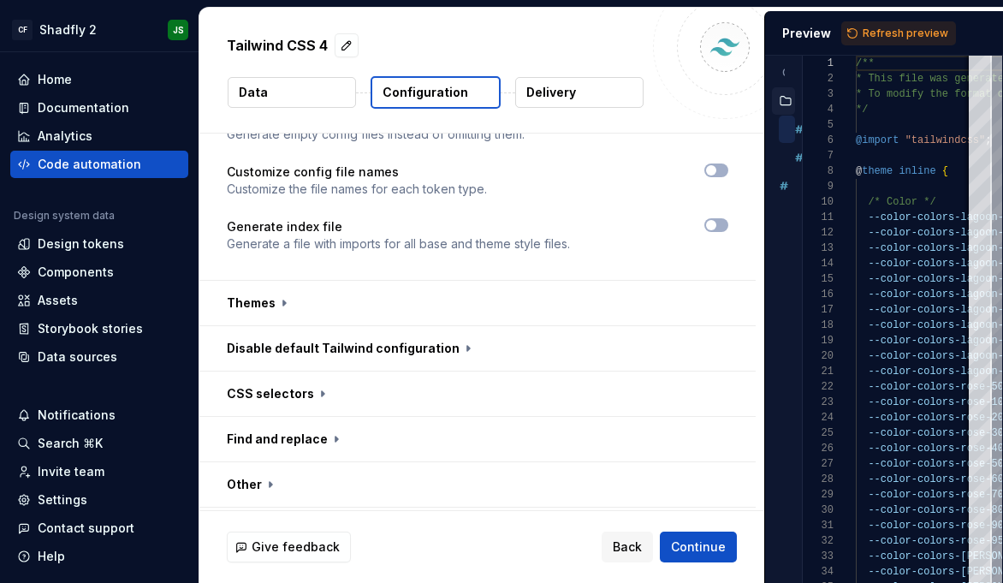
scroll to position [869, 0]
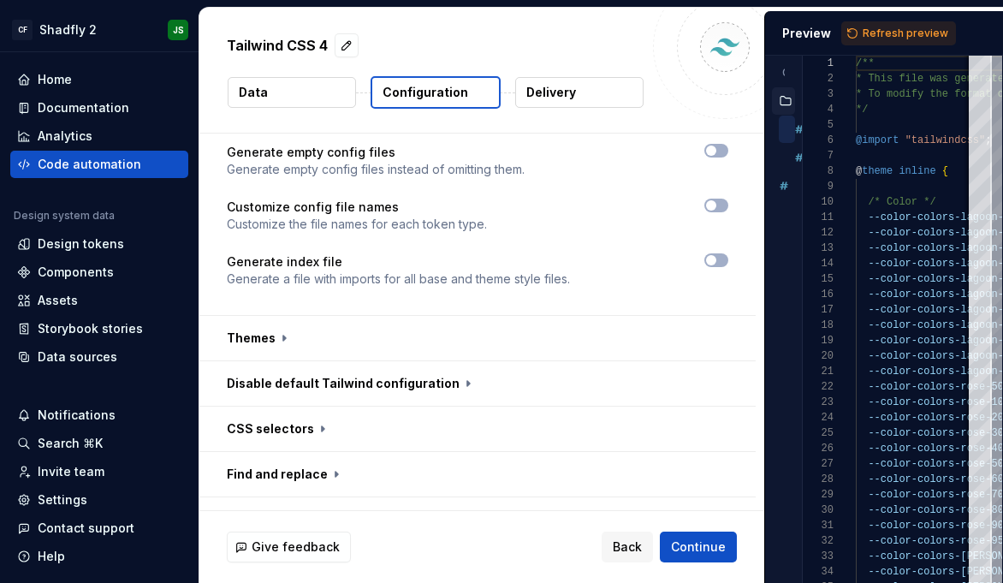
click at [467, 318] on button "button" at bounding box center [477, 338] width 557 height 45
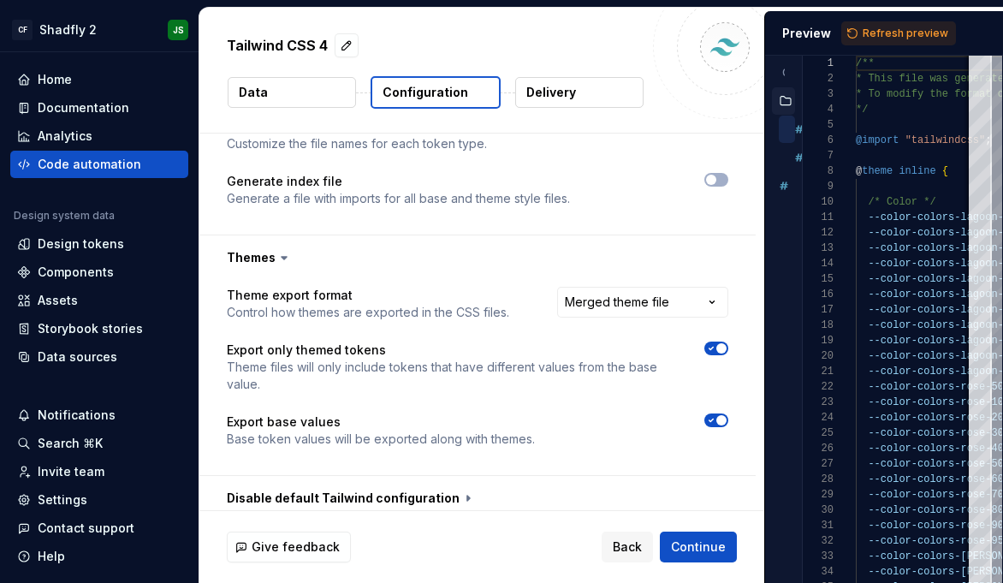
scroll to position [951, 0]
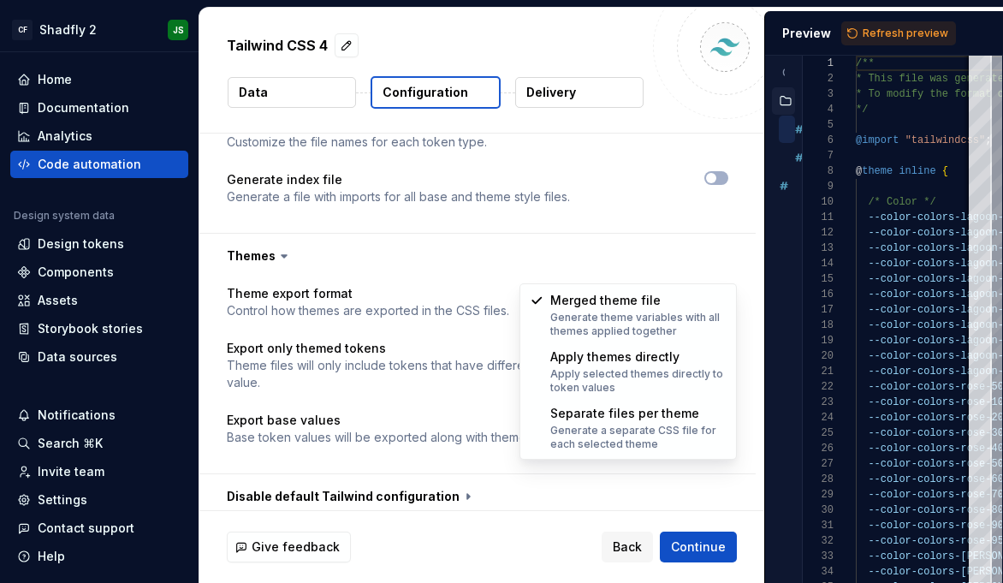
click at [665, 264] on html "**********" at bounding box center [501, 291] width 1003 height 583
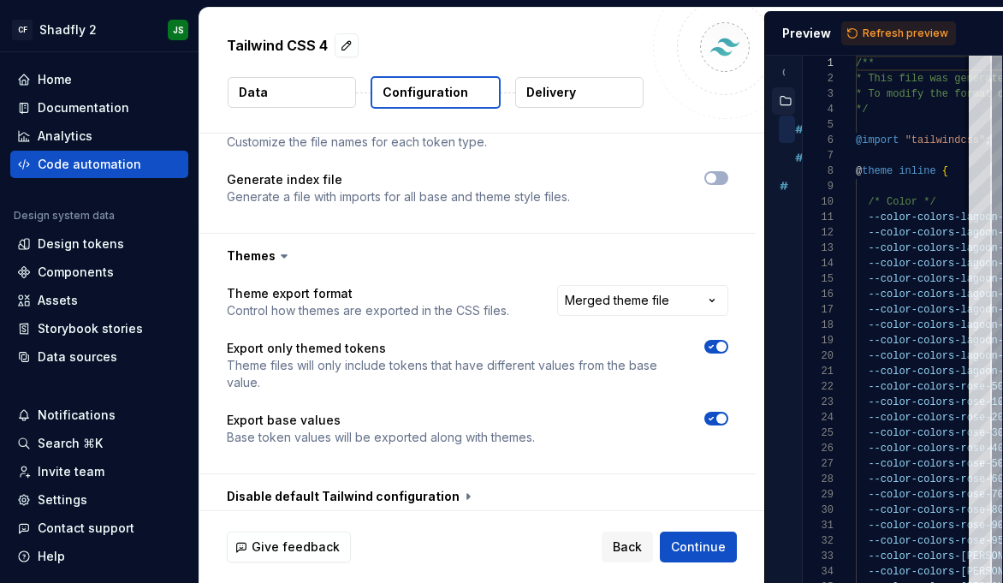
click at [533, 203] on html "**********" at bounding box center [501, 291] width 1003 height 583
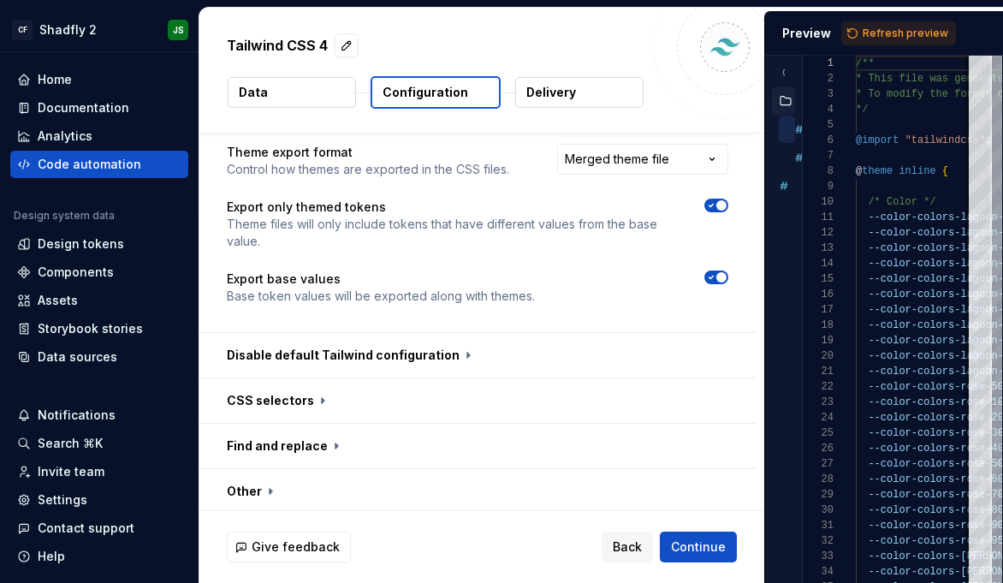
scroll to position [1108, 0]
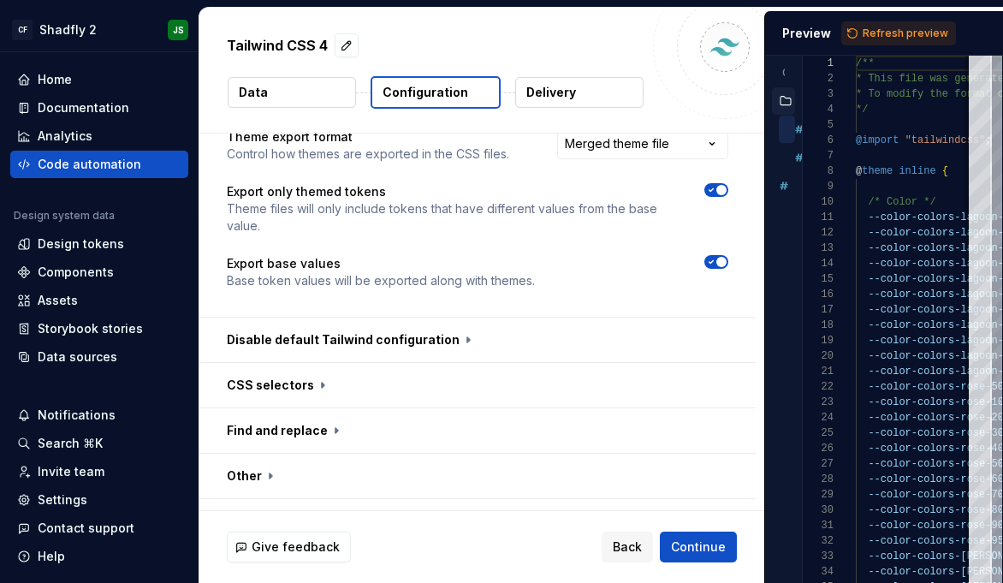
click at [297, 92] on button "Data" at bounding box center [292, 92] width 128 height 31
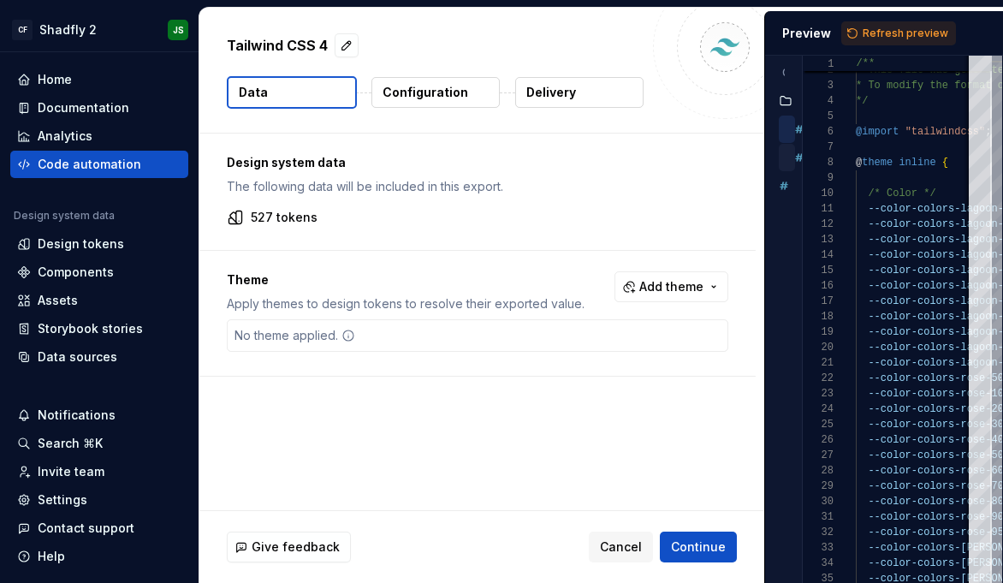
click at [798, 162] on icon "button" at bounding box center [799, 157] width 17 height 17
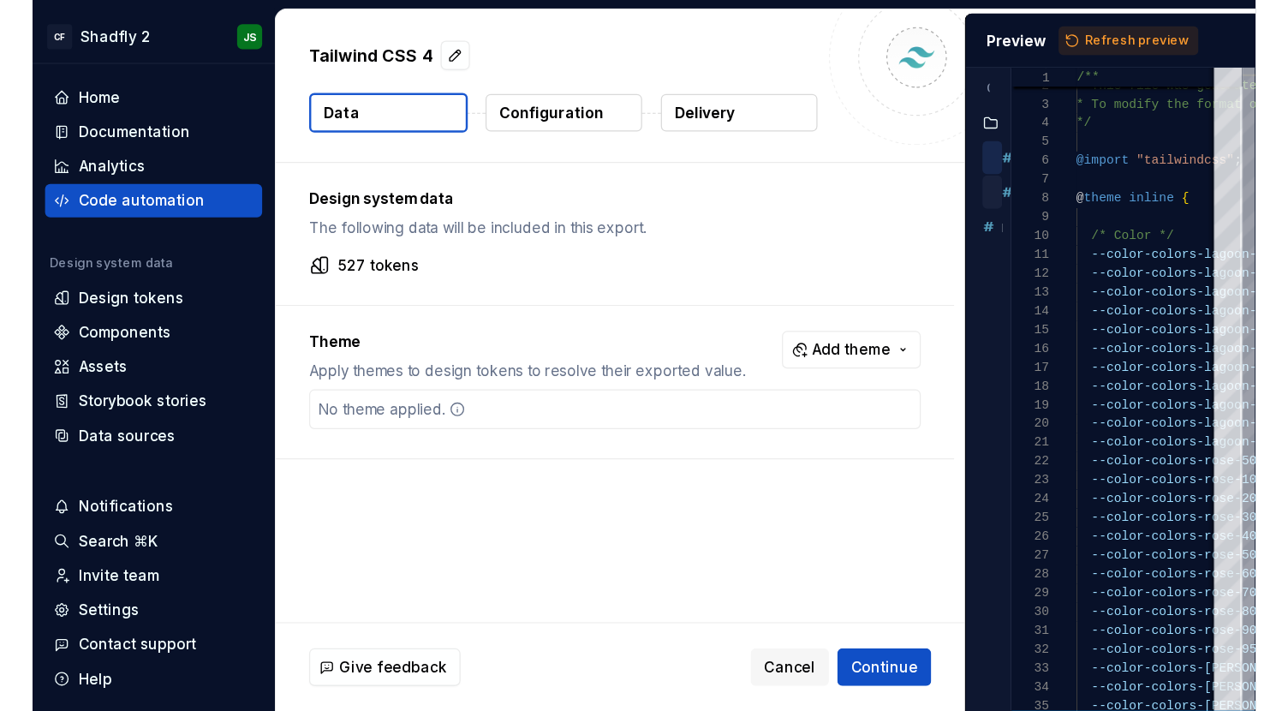
scroll to position [154, 0]
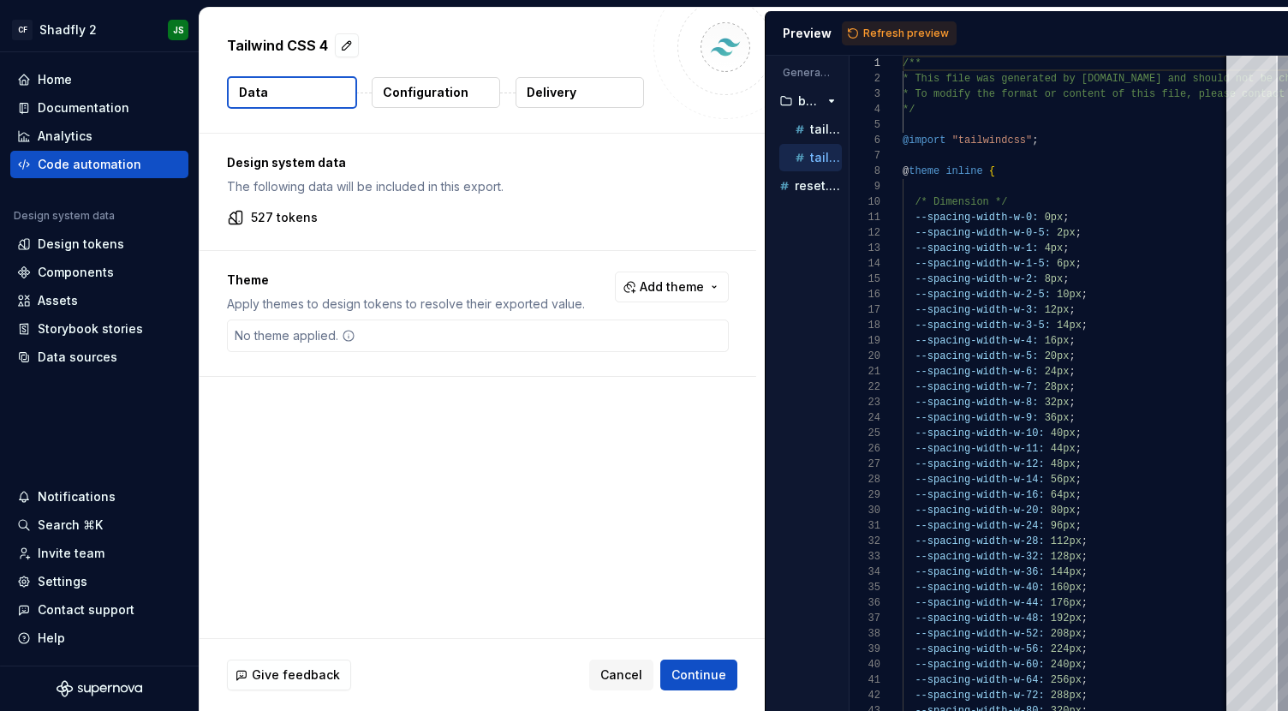
click at [455, 557] on div "Design system data The following data will be included in this export. 527 toke…" at bounding box center [481, 386] width 565 height 504
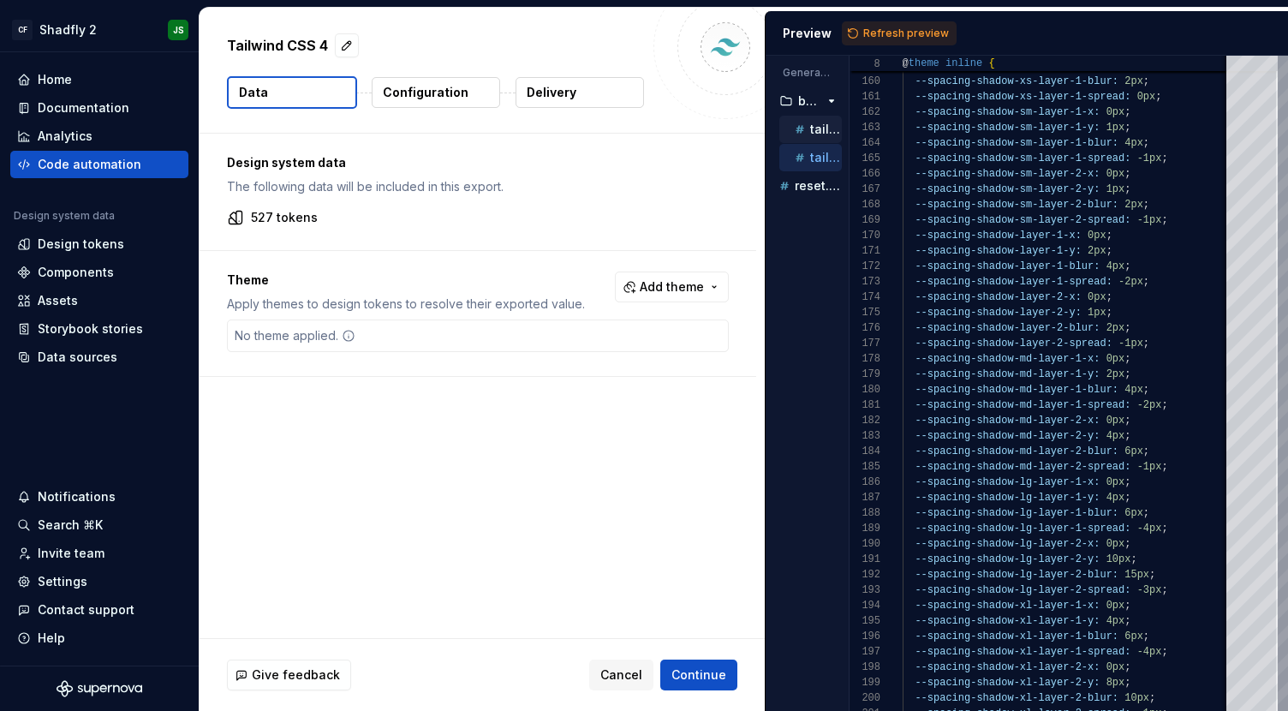
click at [822, 130] on p "tailwind.color.css" at bounding box center [826, 129] width 32 height 14
type textarea "**********"
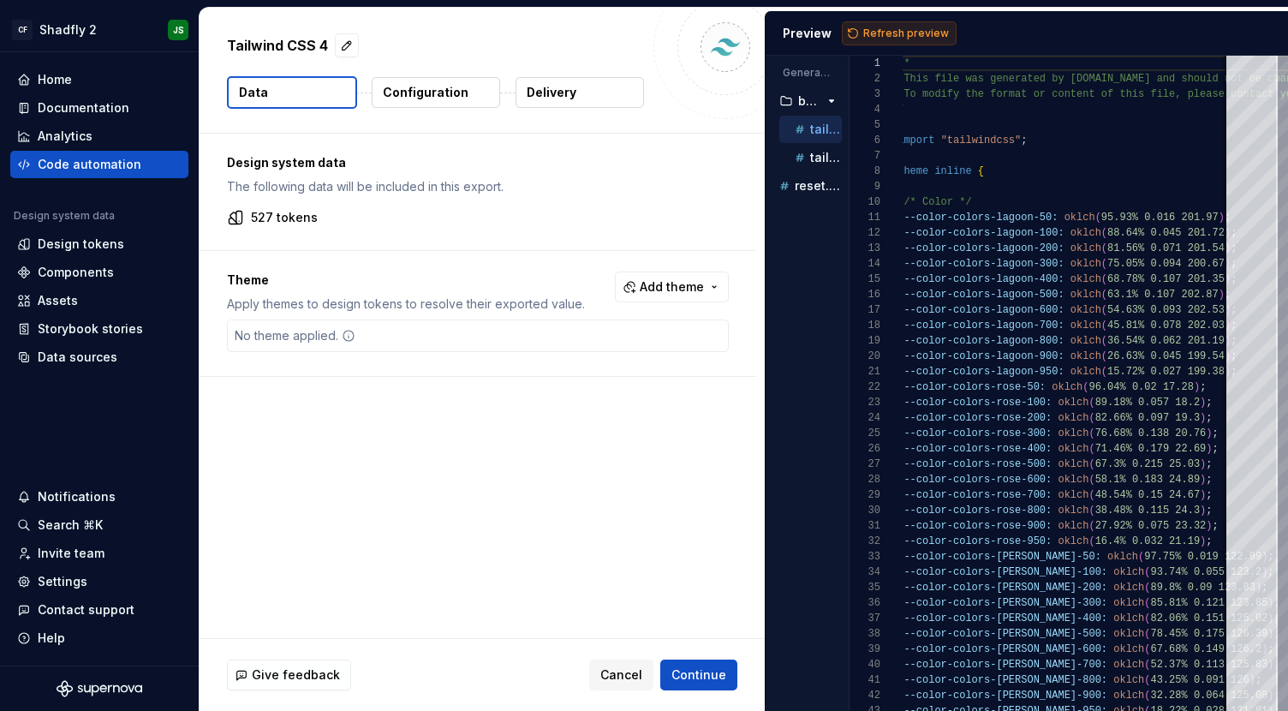
click at [863, 31] on span "Refresh preview" at bounding box center [906, 34] width 86 height 14
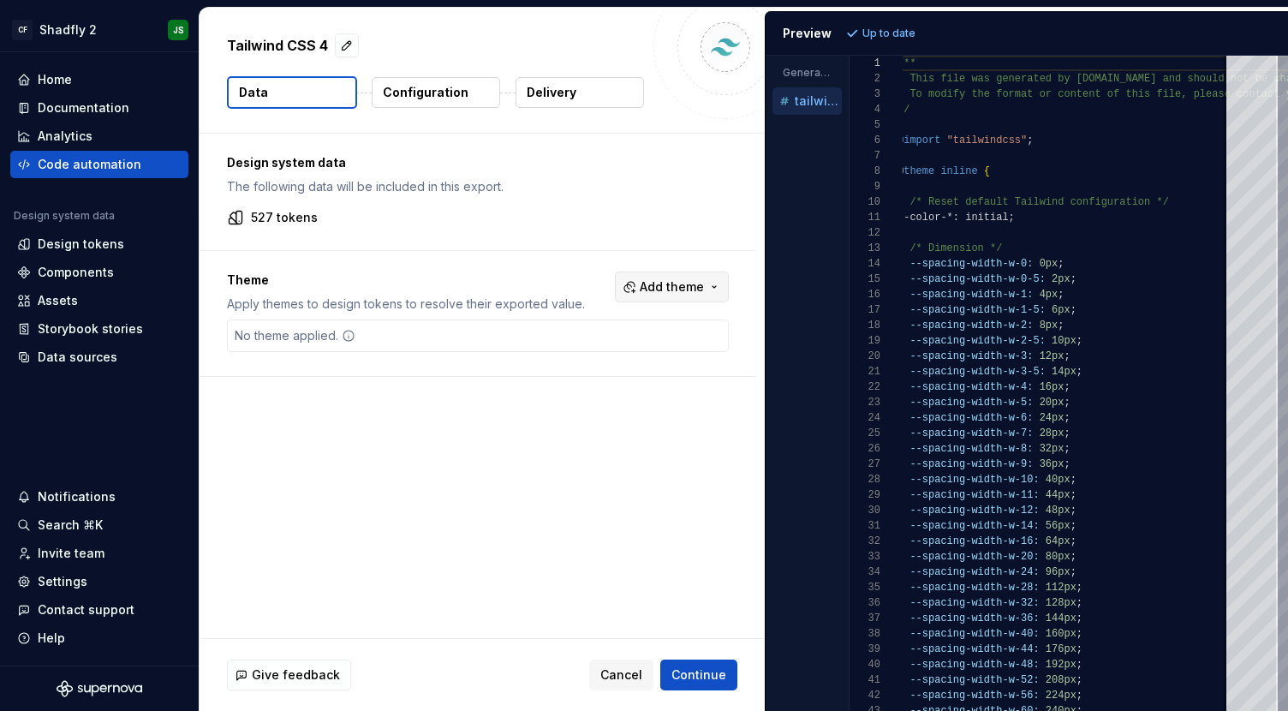
click at [686, 290] on span "Add theme" at bounding box center [672, 286] width 64 height 17
click at [588, 408] on div "Light" at bounding box center [578, 410] width 30 height 17
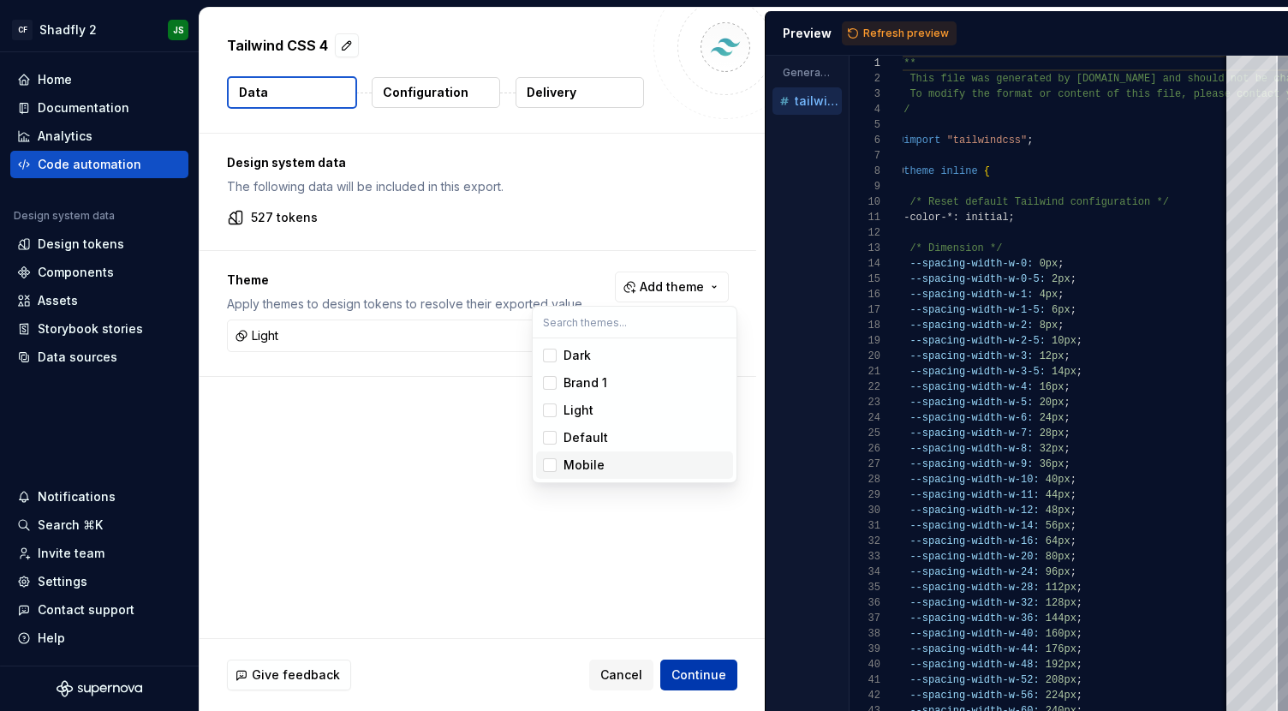
click at [701, 669] on html "CF Shadfly 2 JS Home Documentation Analytics Code automation Design system data…" at bounding box center [644, 355] width 1288 height 711
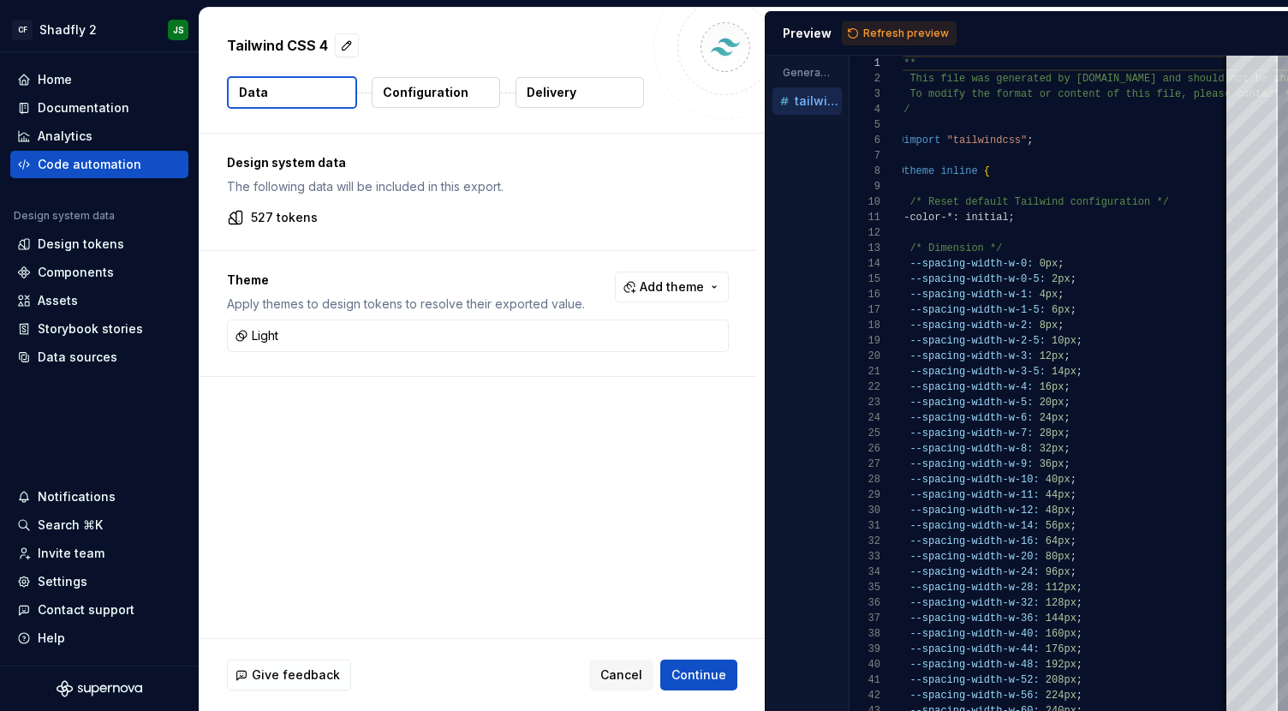
click at [880, 29] on span "Refresh preview" at bounding box center [906, 34] width 86 height 14
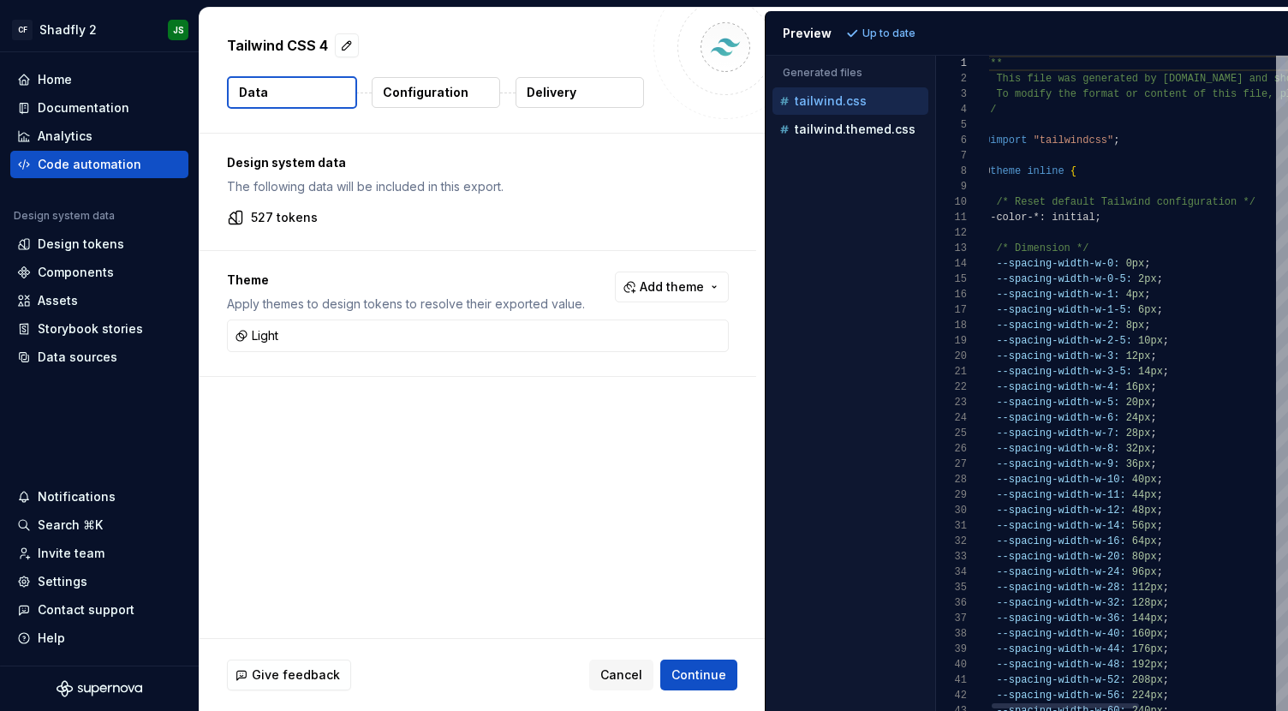
click at [937, 152] on div "Generated files Accessibility guide for tree . Navigate the tree with the arrow…" at bounding box center [1026, 383] width 522 height 655
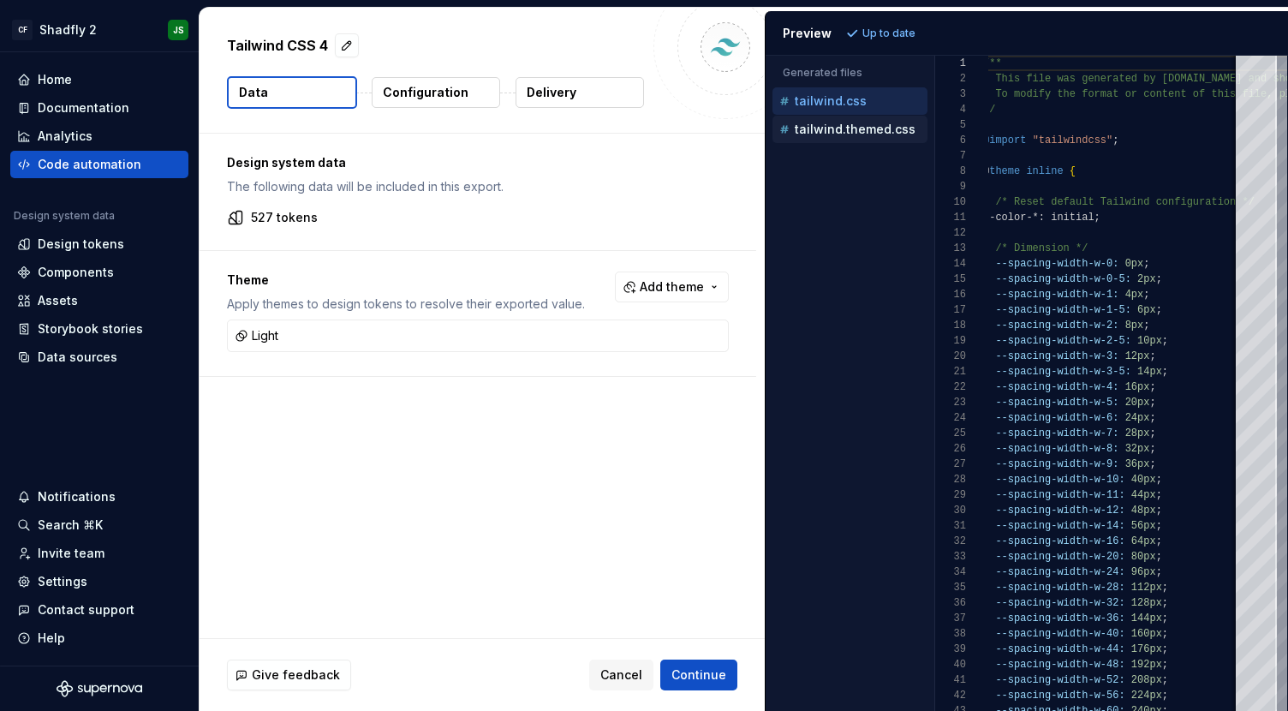
click at [829, 128] on p "tailwind.themed.css" at bounding box center [855, 129] width 121 height 14
type textarea "**********"
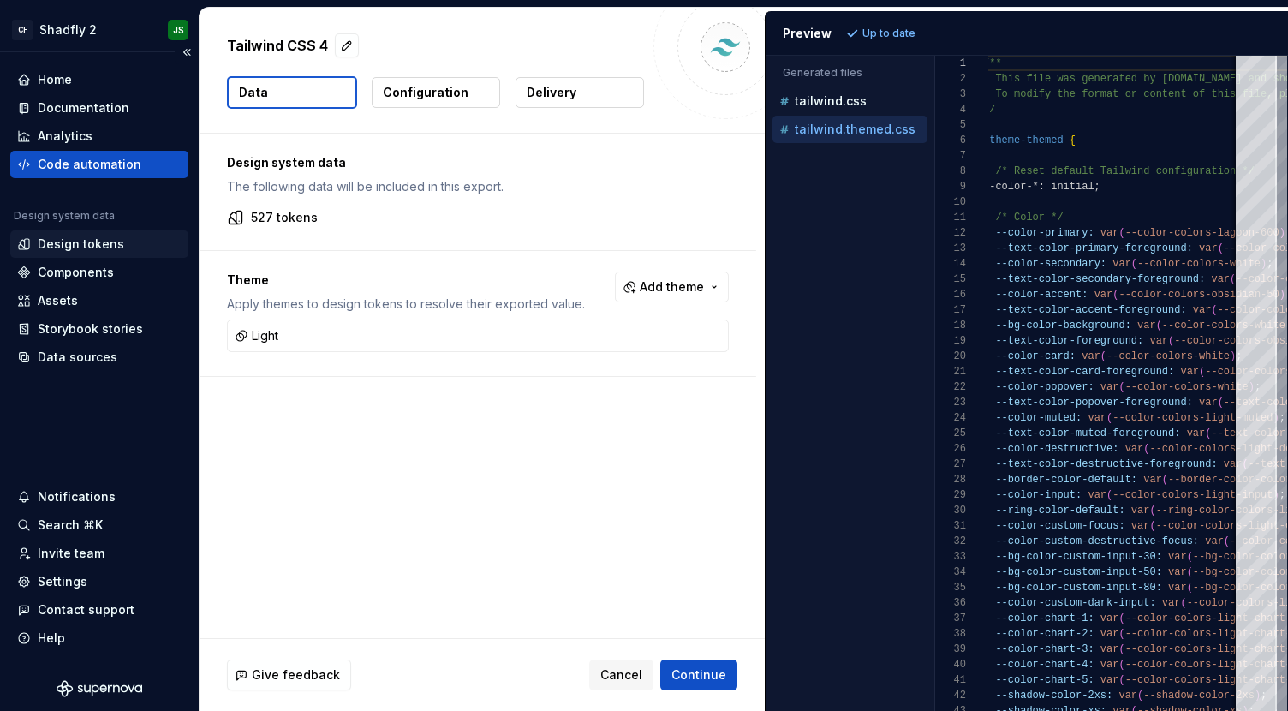
click at [123, 241] on div "Design tokens" at bounding box center [99, 243] width 164 height 17
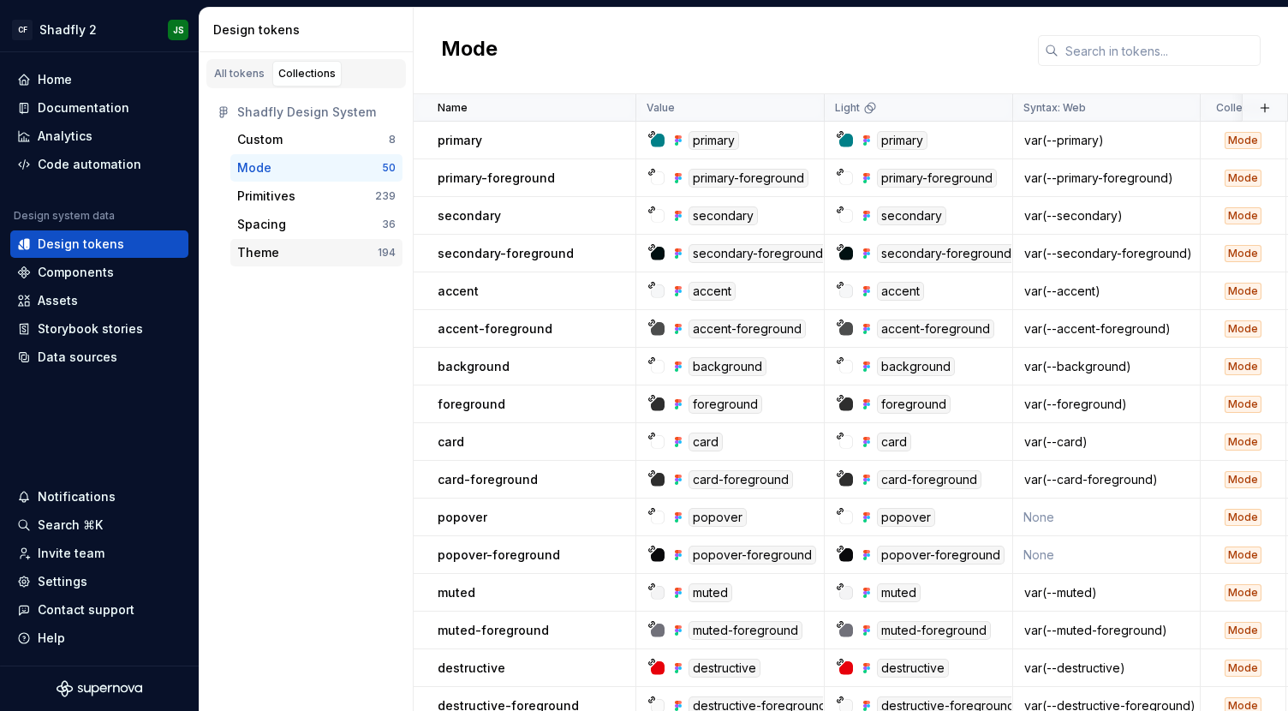
click at [266, 253] on div "Theme" at bounding box center [258, 252] width 42 height 17
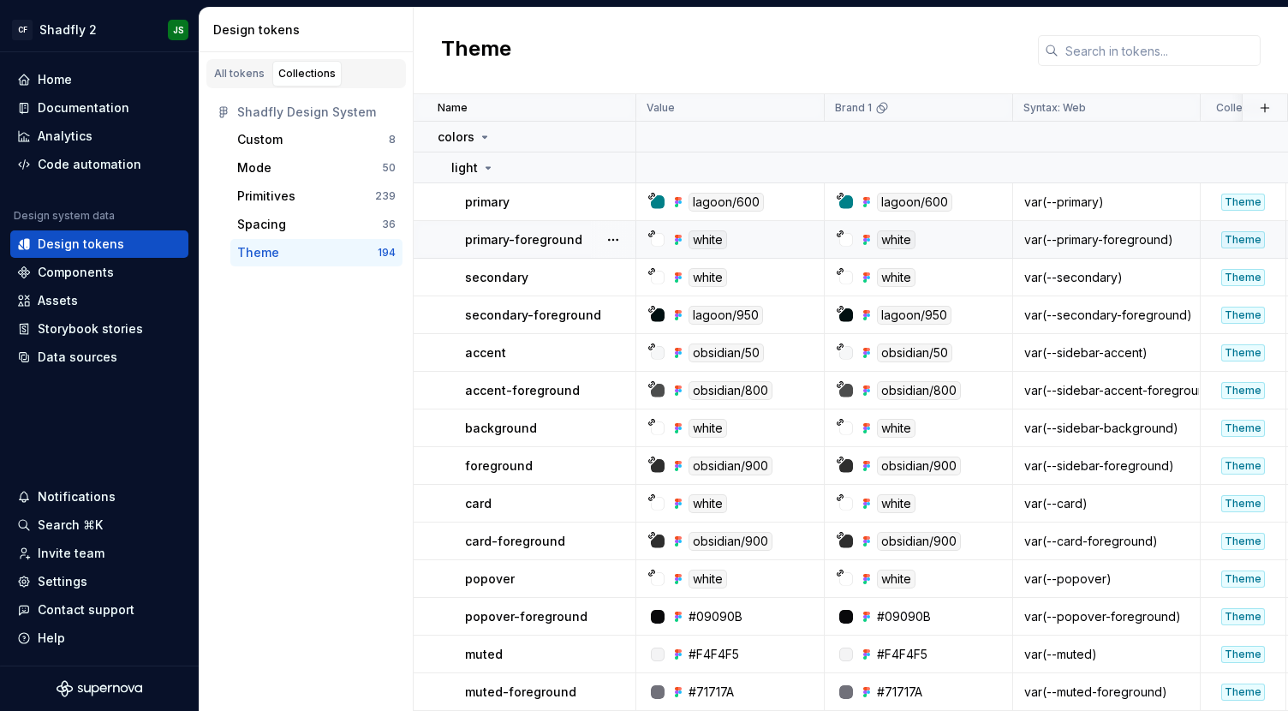
click at [528, 247] on p "primary-foreground" at bounding box center [523, 239] width 117 height 17
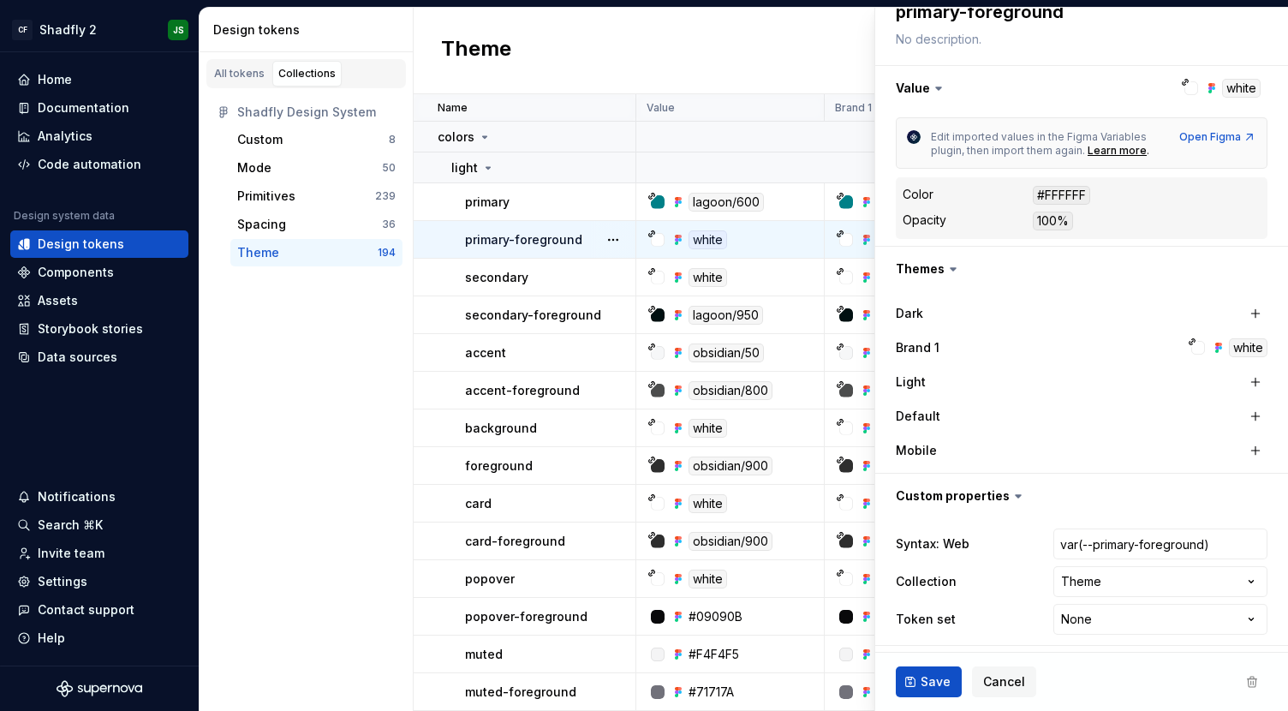
scroll to position [229, 0]
click at [541, 199] on div "primary" at bounding box center [550, 201] width 170 height 17
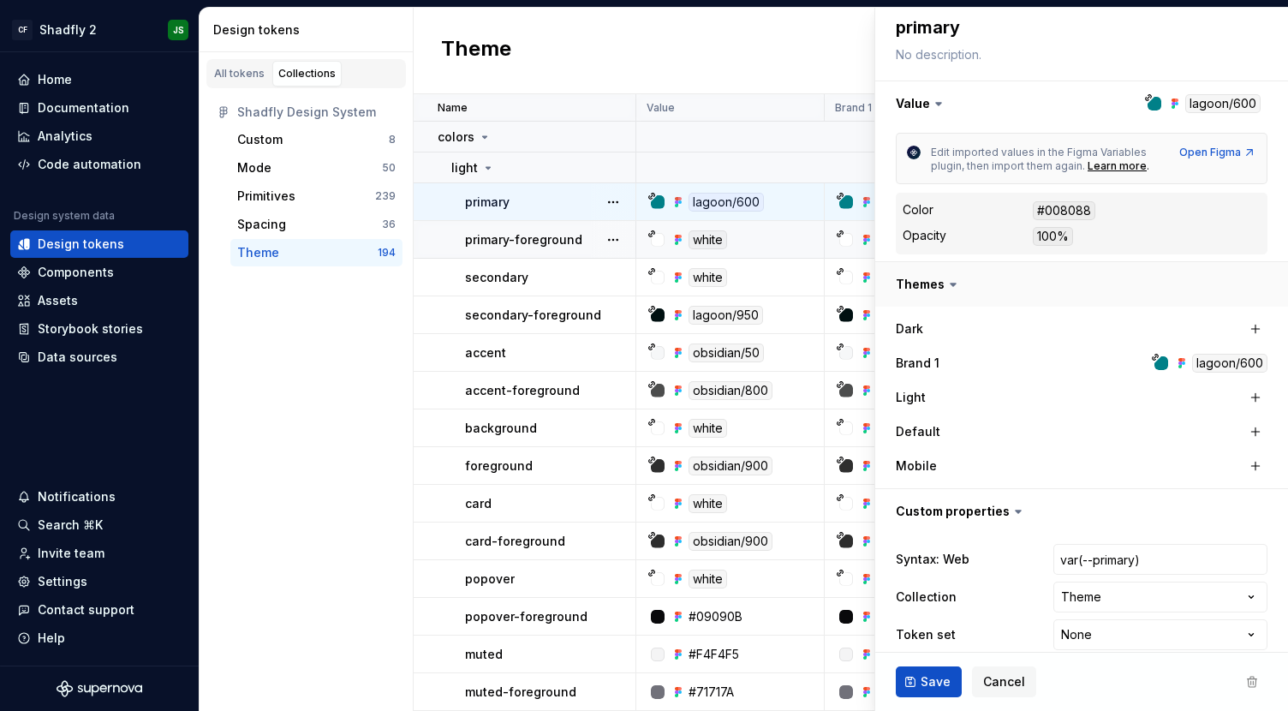
scroll to position [232, 0]
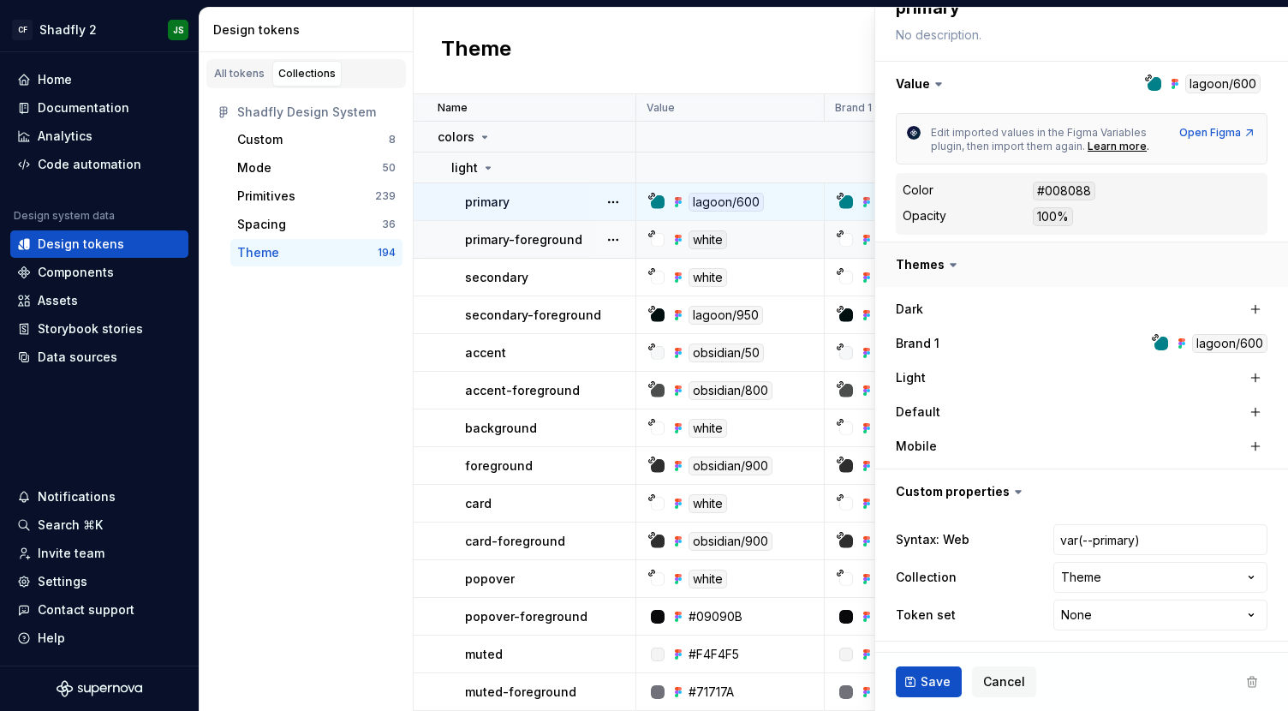
type textarea "*"
click at [269, 175] on div "Mode" at bounding box center [254, 167] width 34 height 17
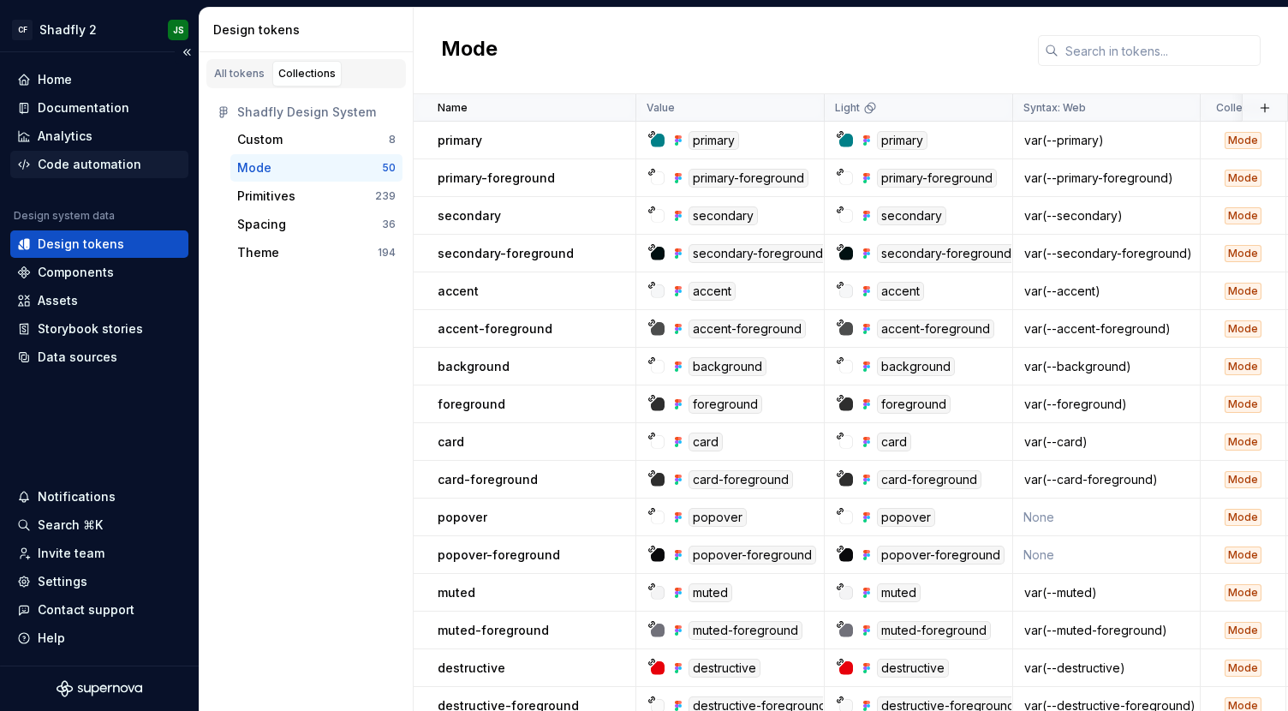
click at [95, 155] on div "Code automation" at bounding box center [99, 164] width 178 height 27
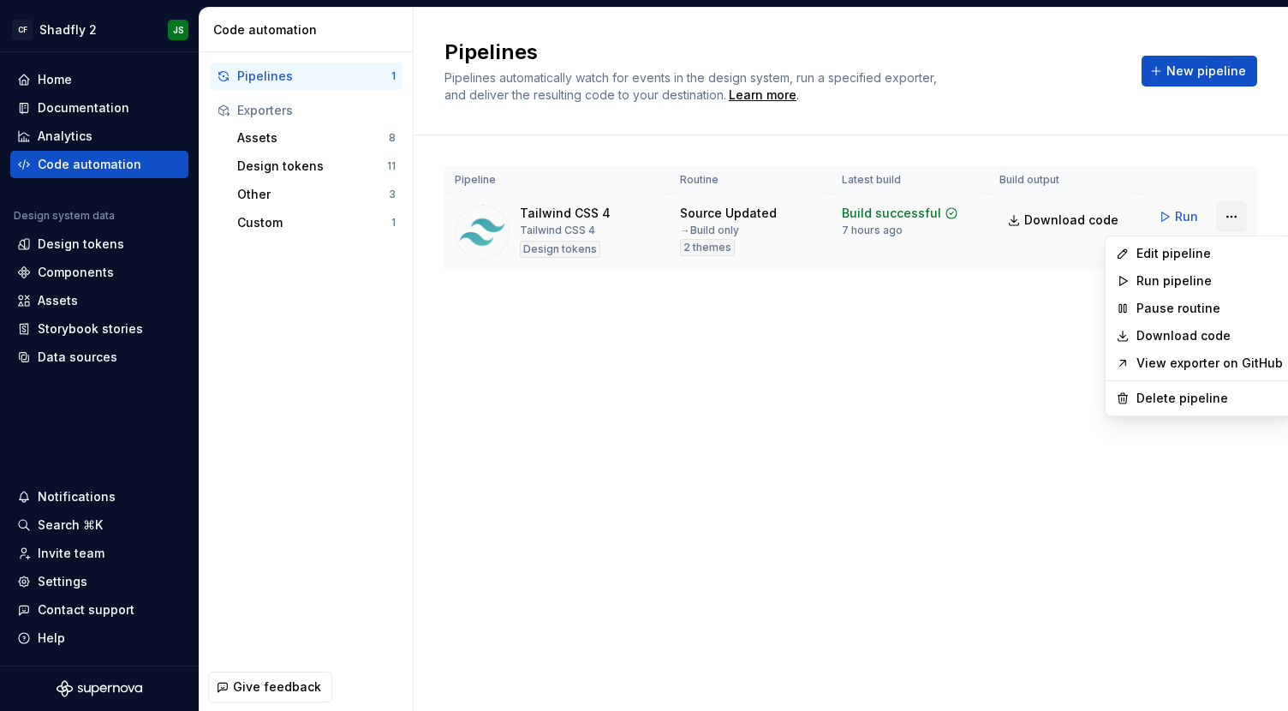
click at [1192, 217] on html "CF Shadfly 2 JS Home Documentation Analytics Code automation Design system data…" at bounding box center [644, 355] width 1288 height 711
click at [1174, 249] on div "Edit pipeline" at bounding box center [1209, 253] width 146 height 17
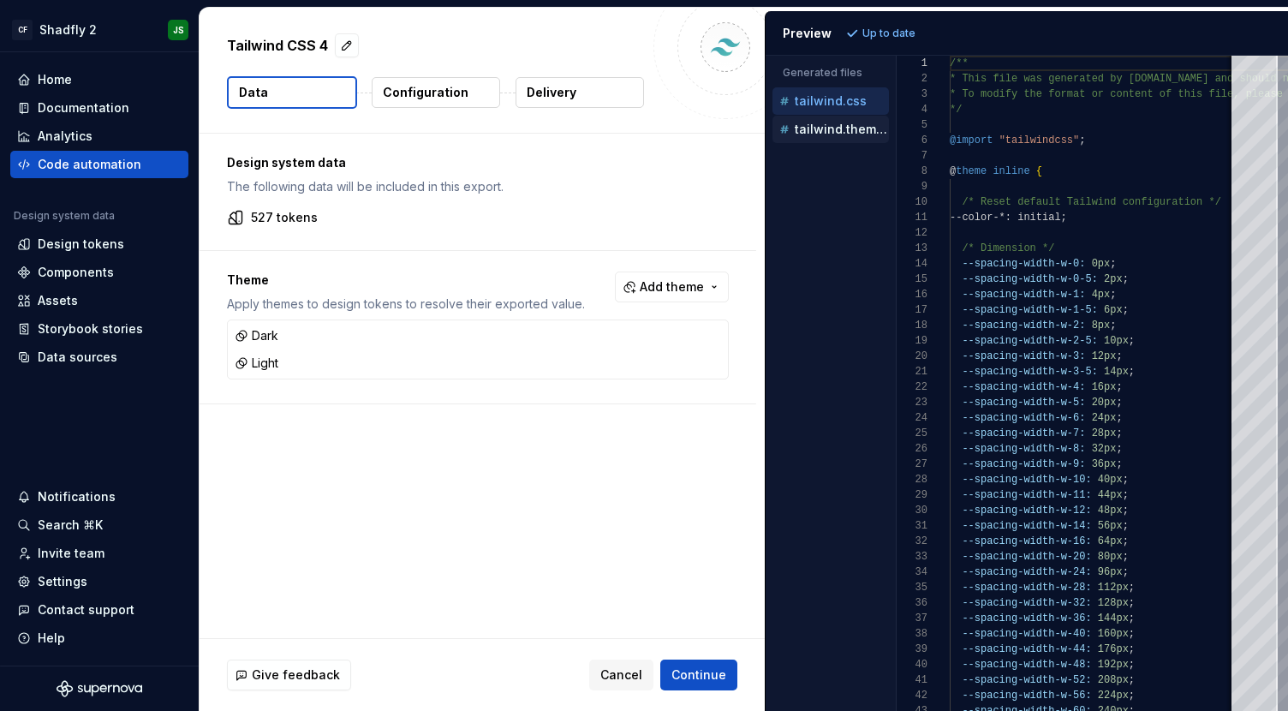
click at [835, 128] on p "tailwind.themed.css" at bounding box center [842, 129] width 94 height 14
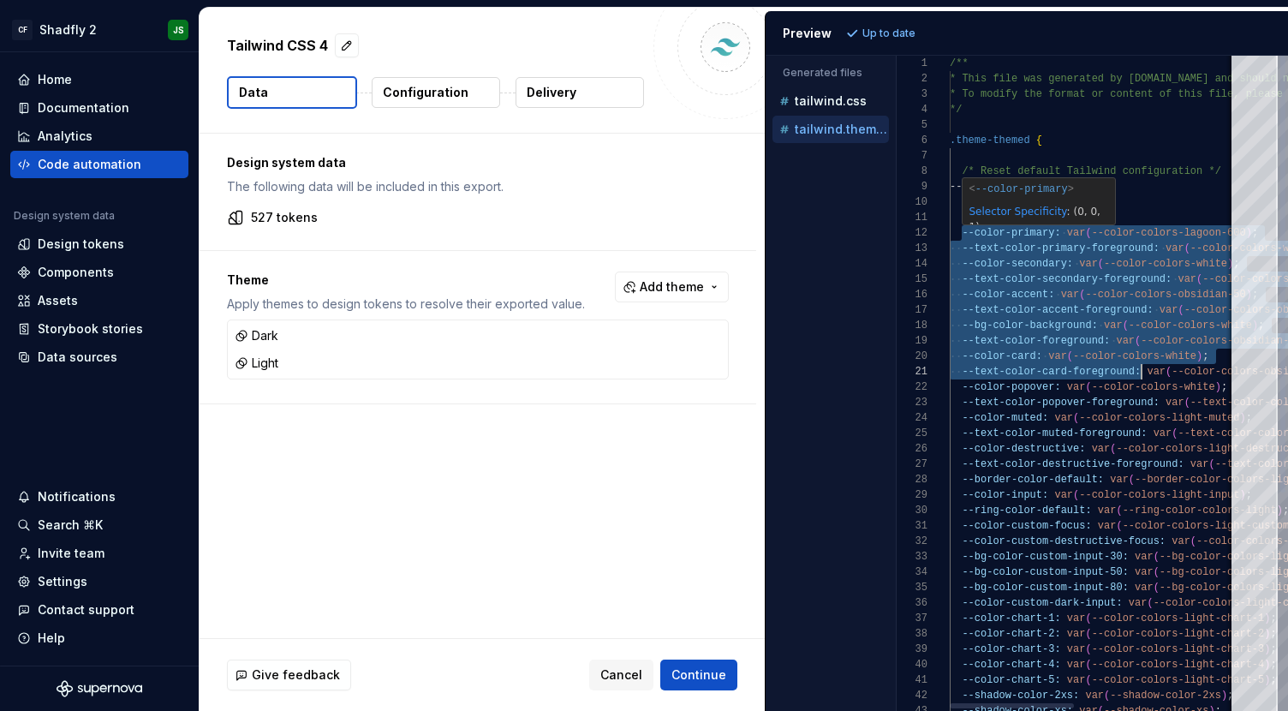
drag, startPoint x: 996, startPoint y: 253, endPoint x: 1134, endPoint y: 360, distance: 174.7
type textarea "**********"
